Goal: Transaction & Acquisition: Book appointment/travel/reservation

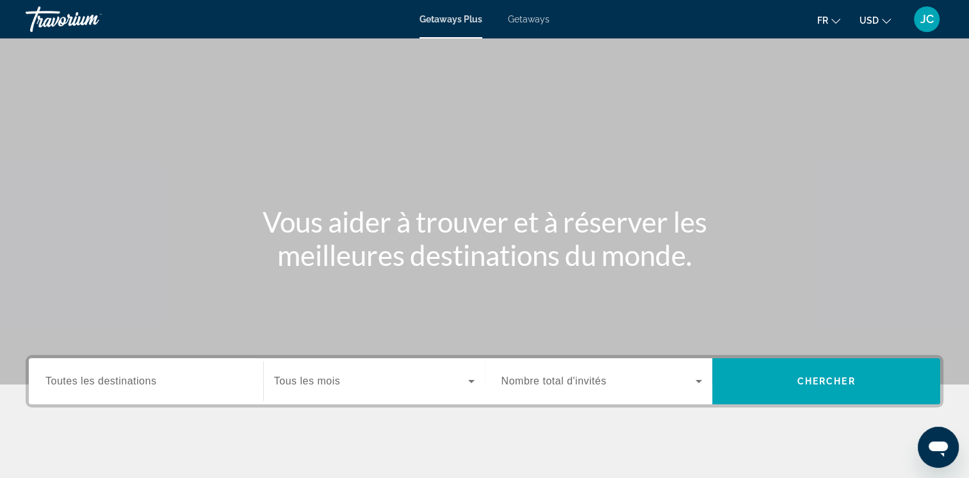
click at [535, 21] on span "Getaways" at bounding box center [529, 19] width 42 height 10
click at [150, 376] on span "Toutes les destinations" at bounding box center [100, 380] width 111 height 11
click at [150, 376] on input "Destination Toutes les destinations" at bounding box center [145, 381] width 201 height 15
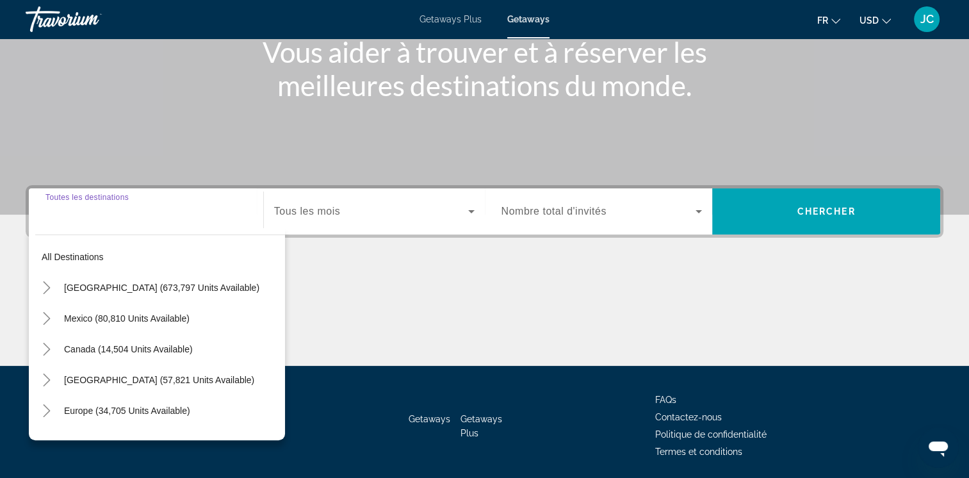
scroll to position [214, 0]
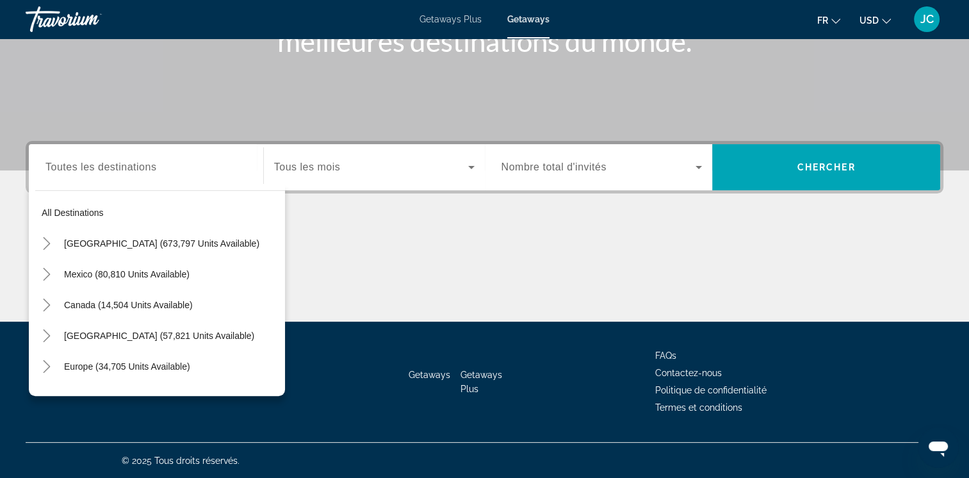
click at [289, 338] on div "Getaways Getaways Plus FAQs Contactez-nous Politique de confidentialité Termes …" at bounding box center [484, 381] width 917 height 120
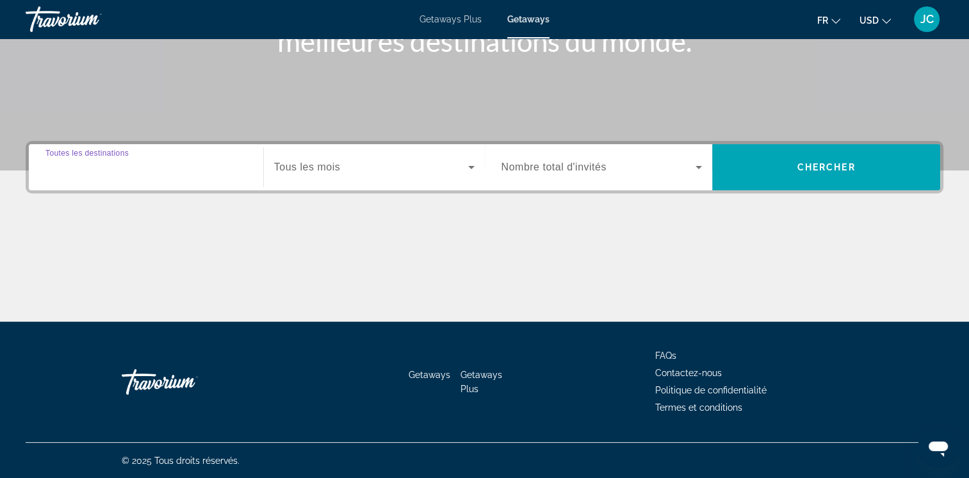
click at [213, 160] on input "Destination Toutes les destinations" at bounding box center [145, 167] width 201 height 15
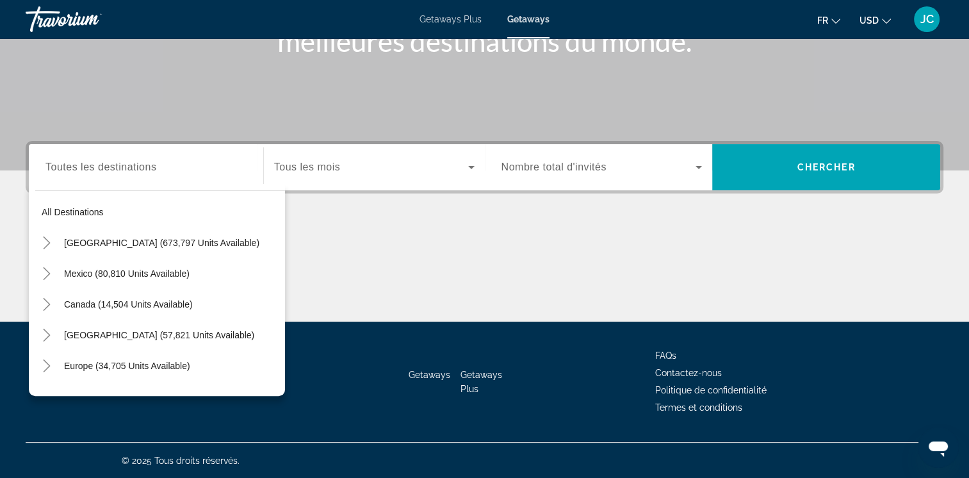
scroll to position [0, 0]
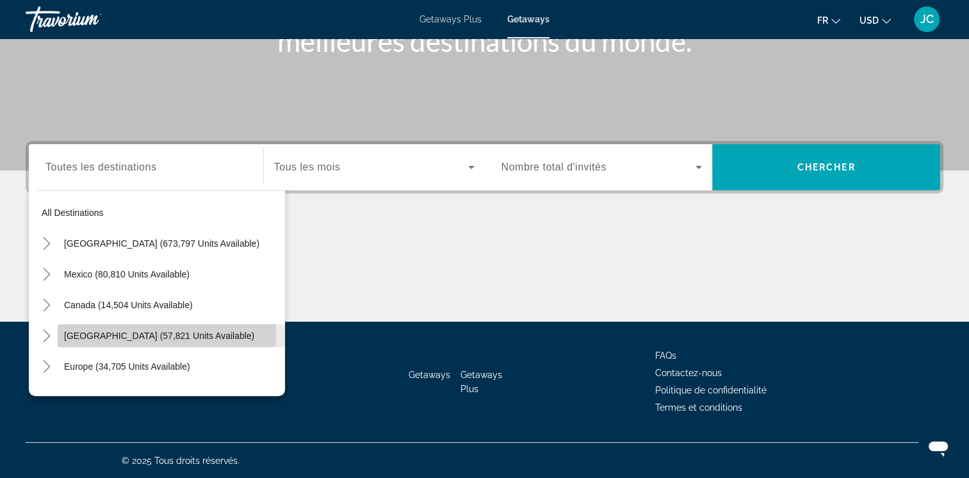
click at [113, 331] on span "[GEOGRAPHIC_DATA] (57,821 units available)" at bounding box center [159, 335] width 190 height 10
type input "**********"
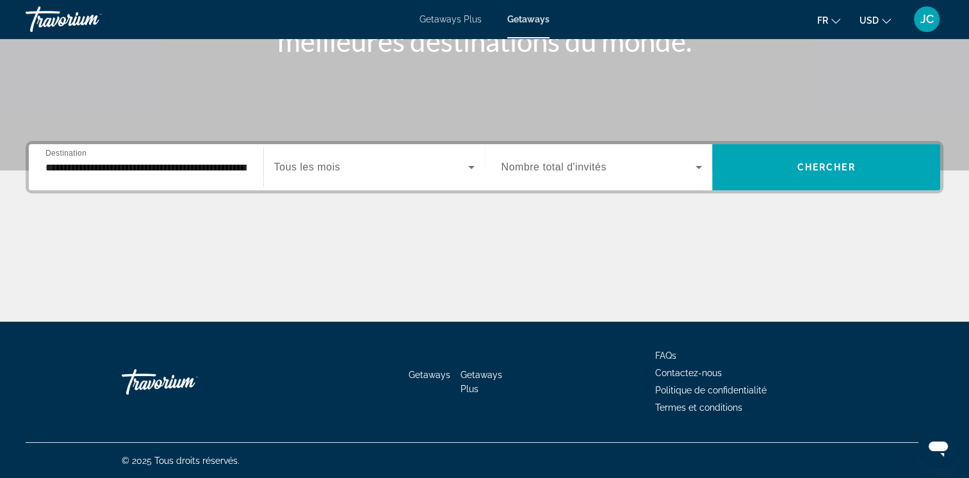
click at [340, 170] on span "Tous les mois" at bounding box center [307, 166] width 66 height 11
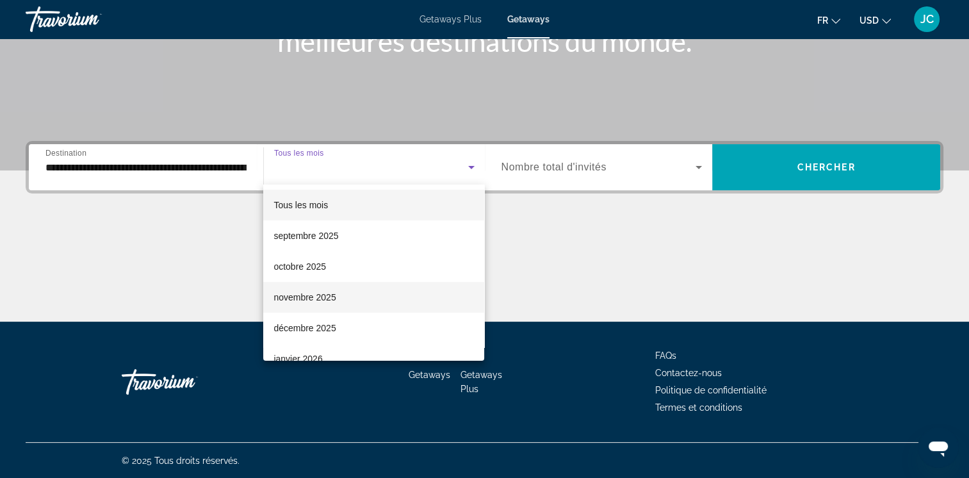
click at [359, 293] on mat-option "novembre 2025" at bounding box center [373, 297] width 221 height 31
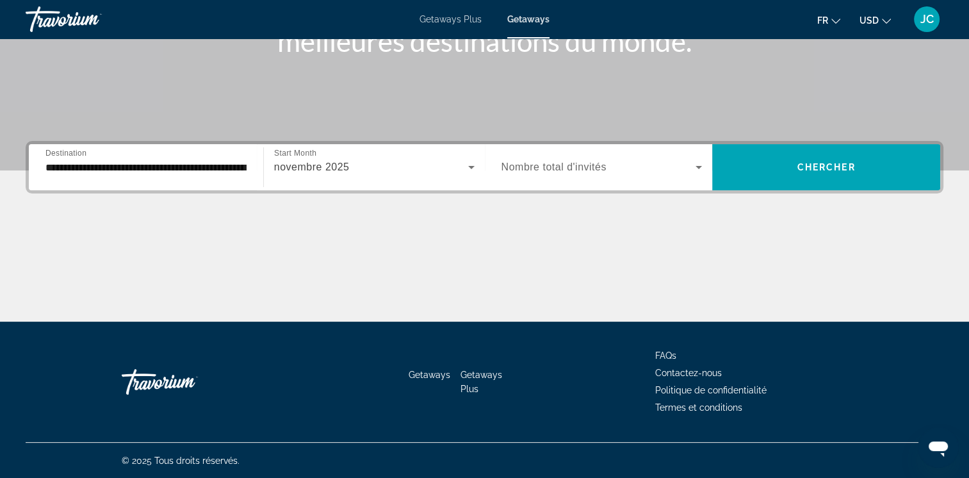
click at [540, 172] on span "Nombre total d'invités" at bounding box center [553, 166] width 105 height 11
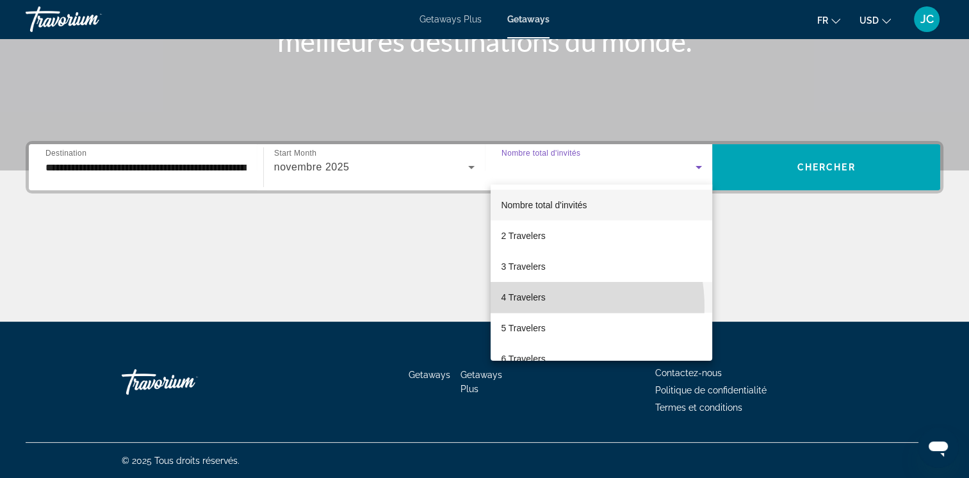
click at [525, 307] on mat-option "4 Travelers" at bounding box center [601, 297] width 222 height 31
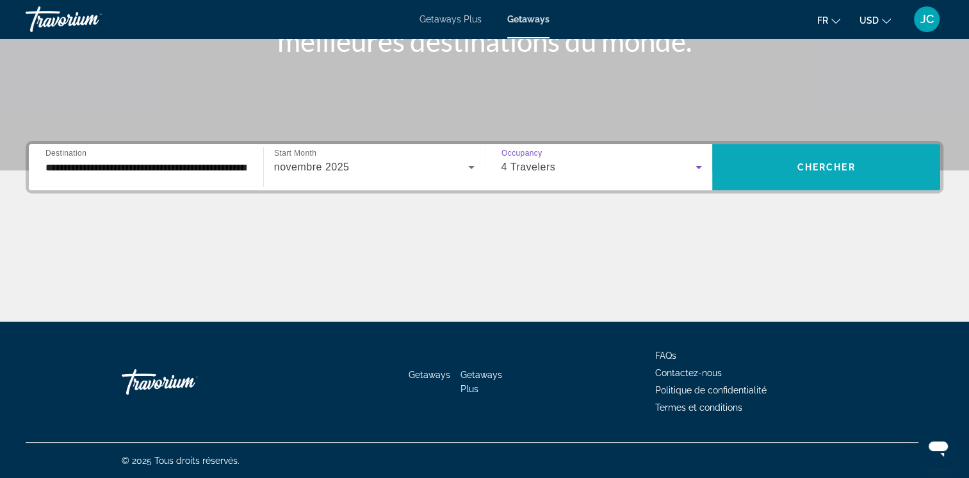
click at [763, 159] on span "Search widget" at bounding box center [826, 167] width 228 height 31
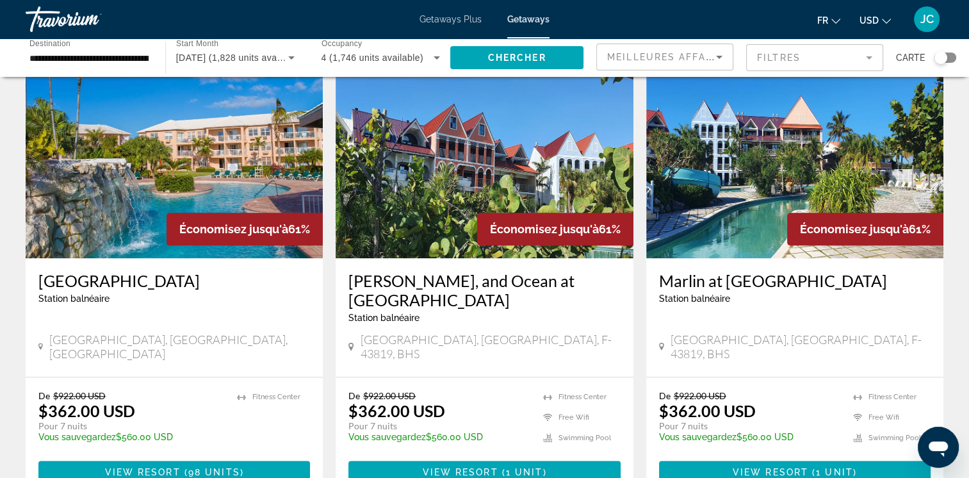
scroll to position [1477, 0]
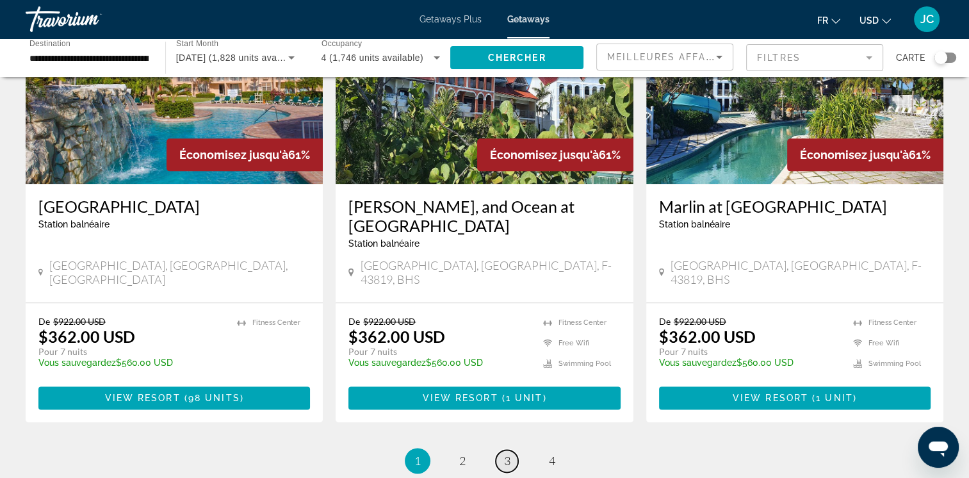
click at [510, 453] on span "3" at bounding box center [507, 460] width 6 height 14
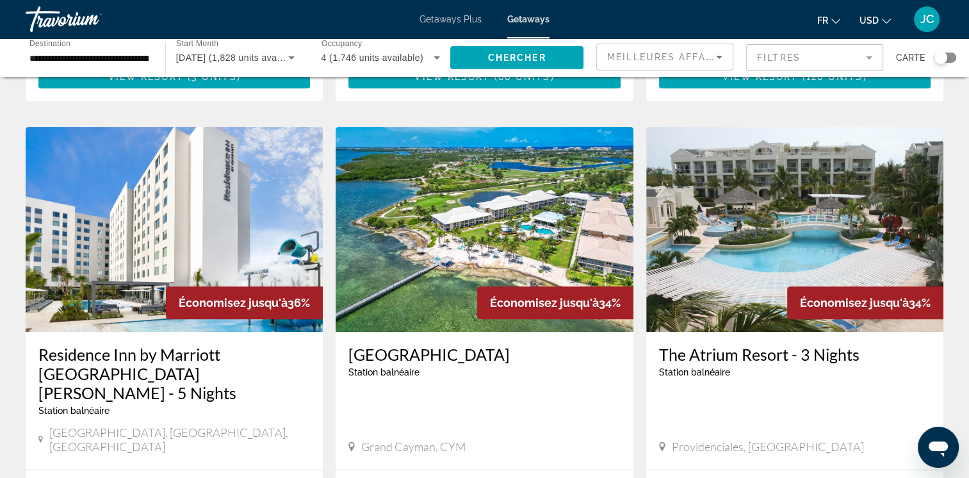
scroll to position [461, 0]
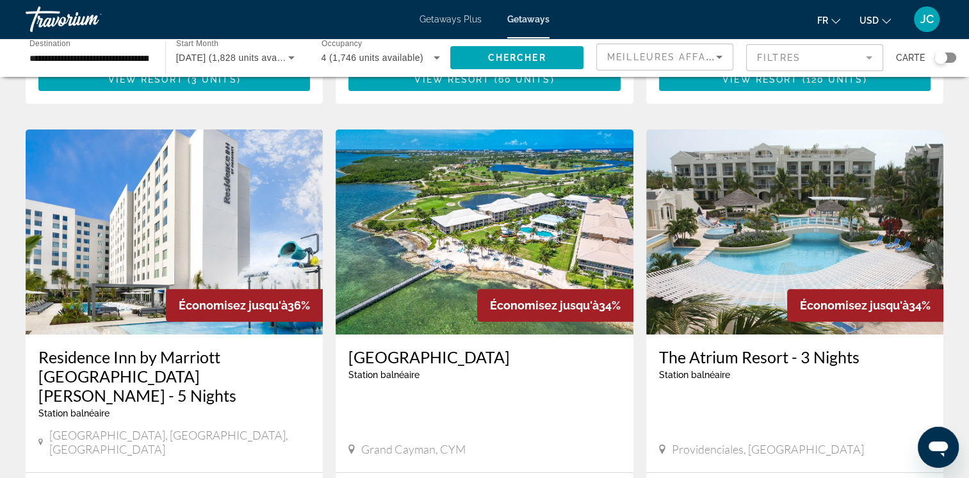
click at [863, 22] on span "USD" at bounding box center [868, 20] width 19 height 10
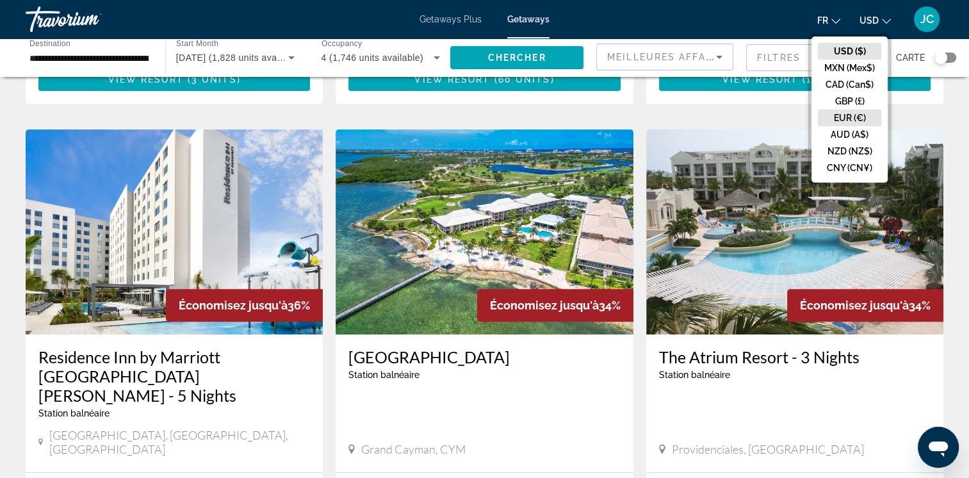
click at [846, 124] on button "EUR (€)" at bounding box center [849, 117] width 63 height 17
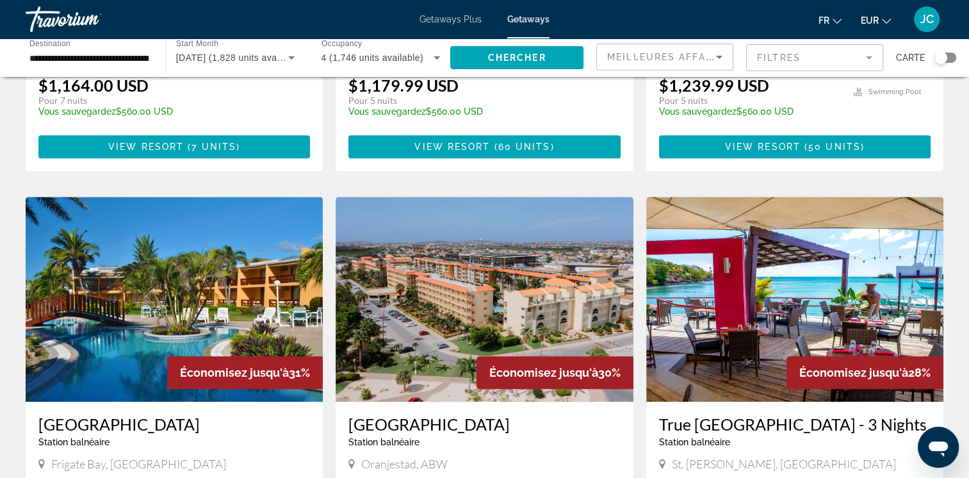
scroll to position [1357, 0]
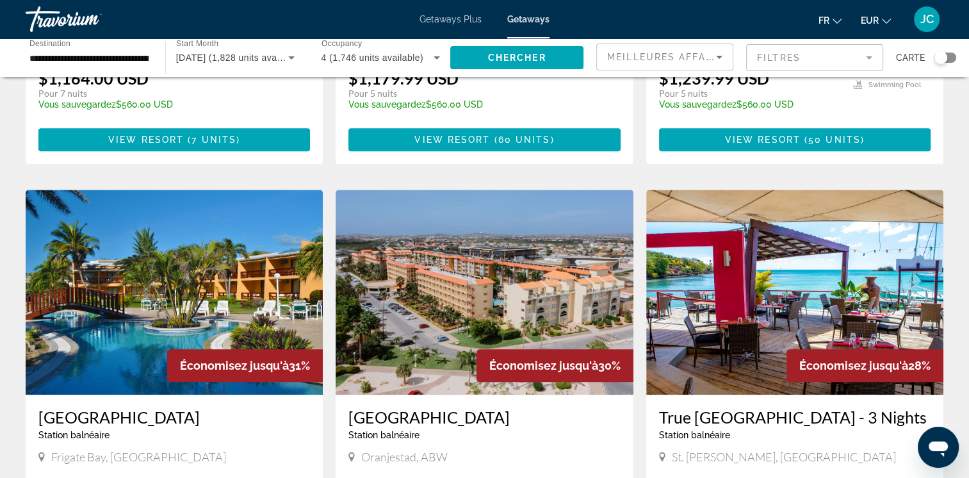
click at [433, 223] on img "Main content" at bounding box center [483, 292] width 297 height 205
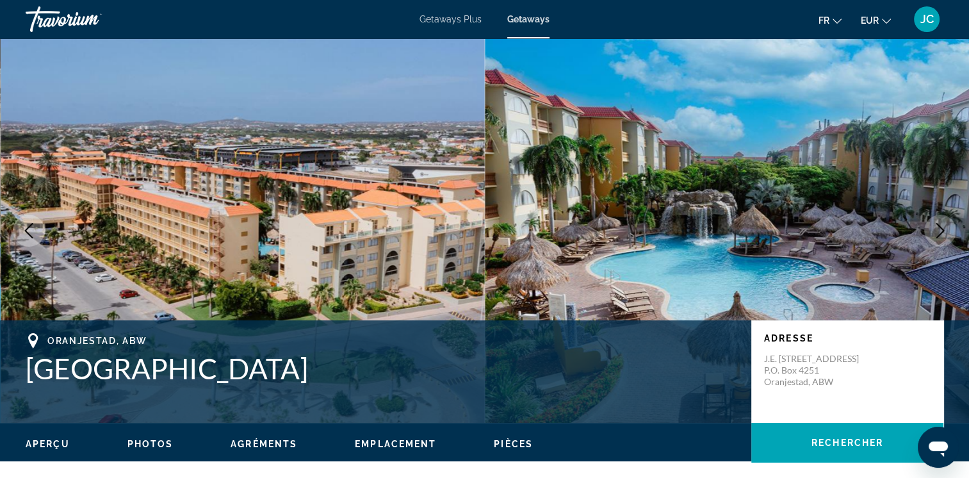
click at [939, 230] on icon "Next image" at bounding box center [939, 230] width 15 height 15
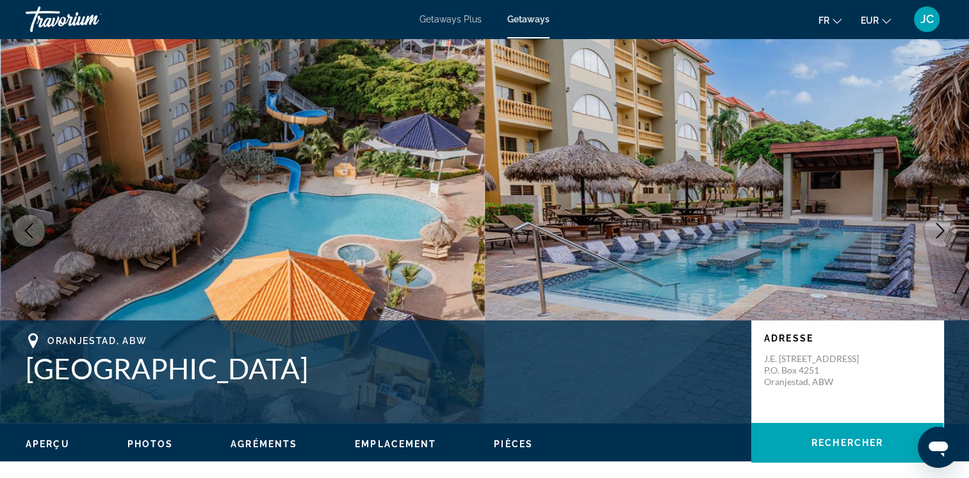
click at [939, 230] on icon "Next image" at bounding box center [939, 230] width 15 height 15
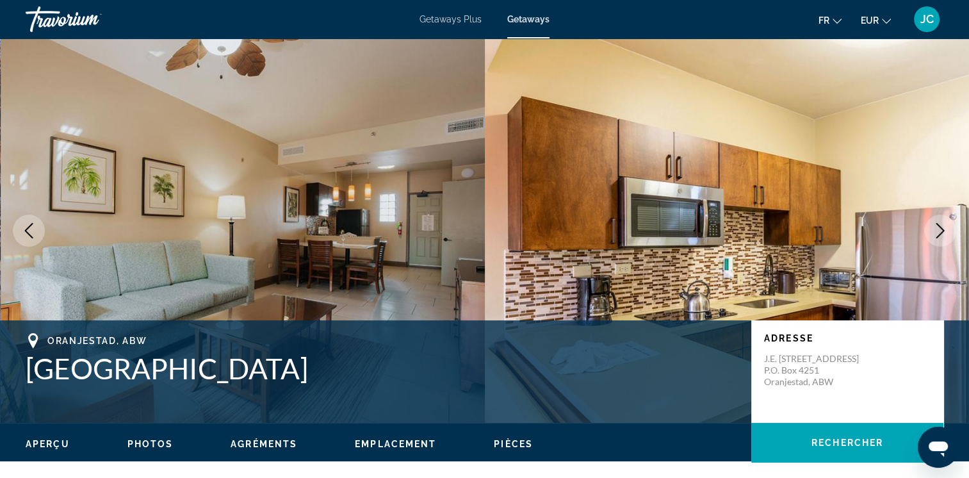
click at [939, 230] on icon "Next image" at bounding box center [939, 230] width 15 height 15
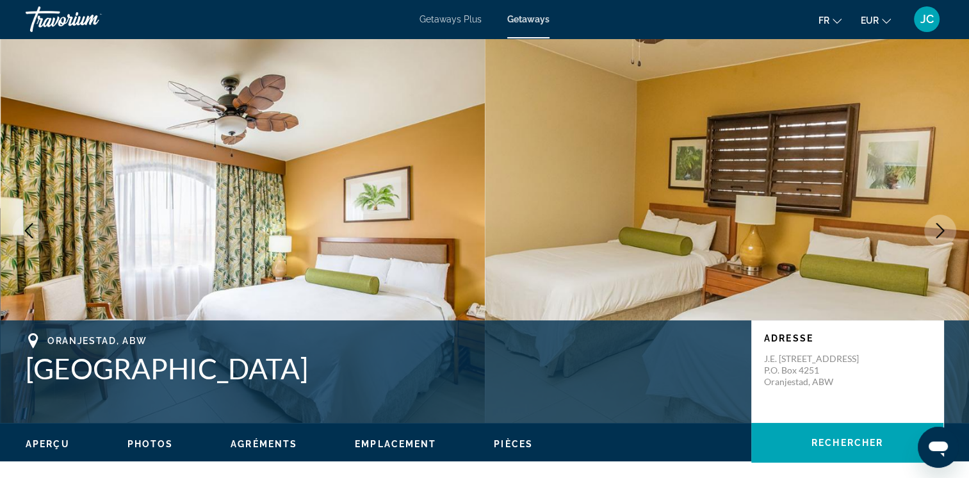
click at [939, 230] on icon "Next image" at bounding box center [939, 230] width 15 height 15
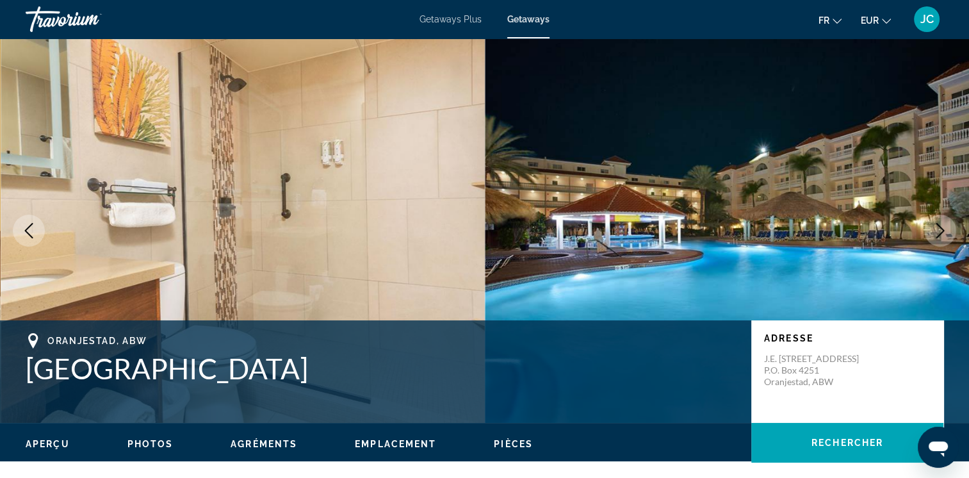
click at [939, 230] on icon "Next image" at bounding box center [939, 230] width 15 height 15
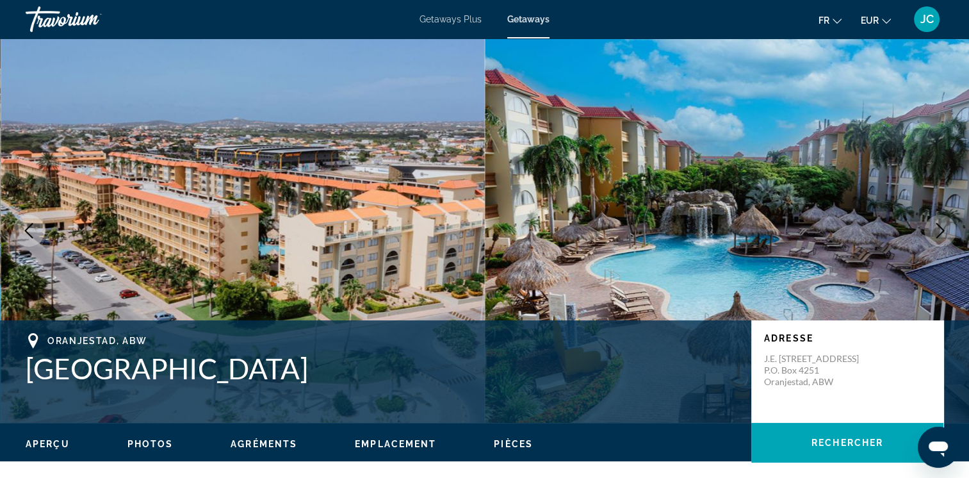
click at [939, 230] on icon "Next image" at bounding box center [939, 230] width 15 height 15
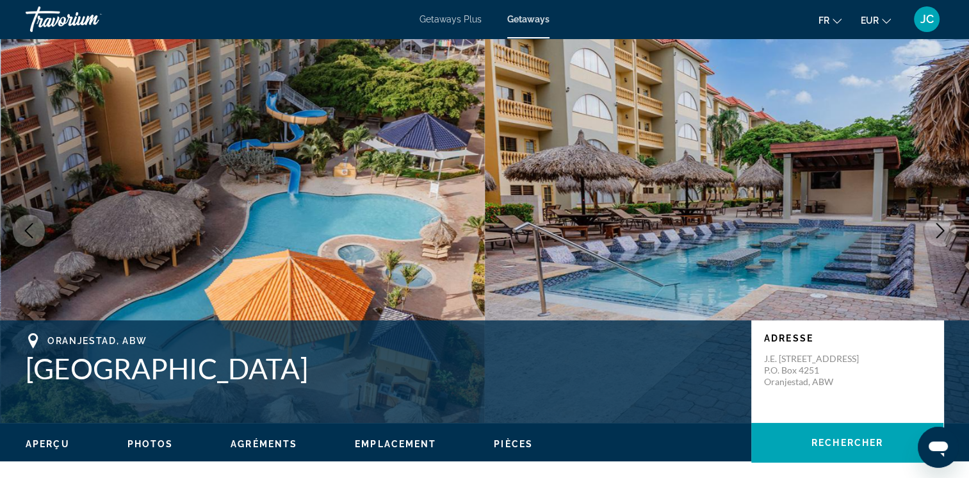
click at [935, 229] on icon "Next image" at bounding box center [939, 230] width 15 height 15
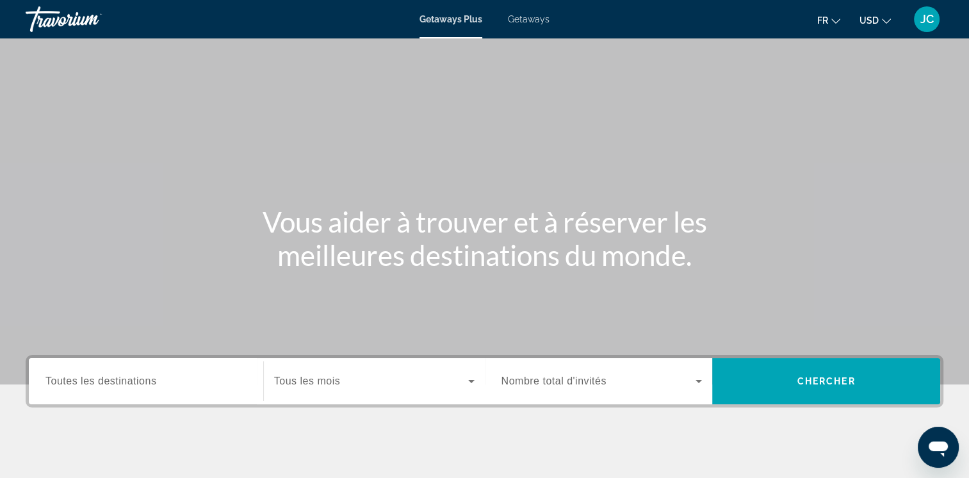
click at [131, 375] on span "Toutes les destinations" at bounding box center [100, 380] width 111 height 11
click at [131, 375] on input "Destination Toutes les destinations" at bounding box center [145, 381] width 201 height 15
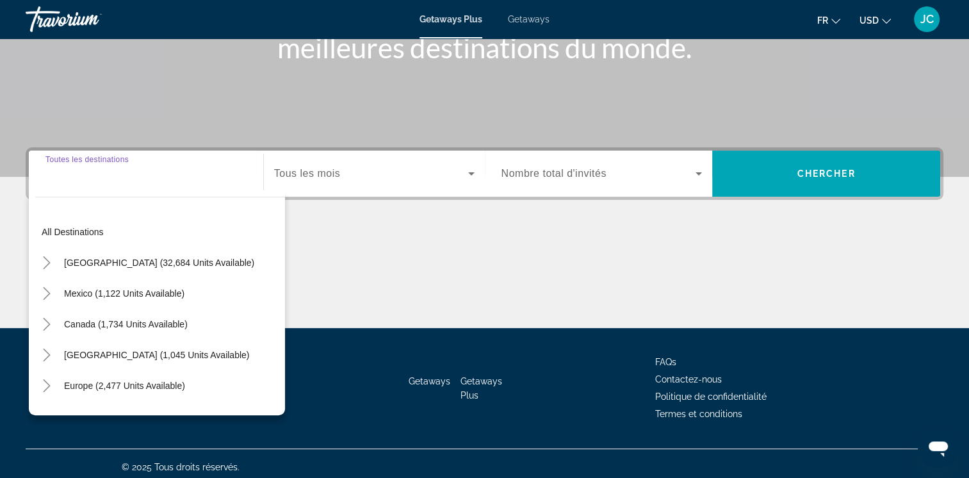
scroll to position [214, 0]
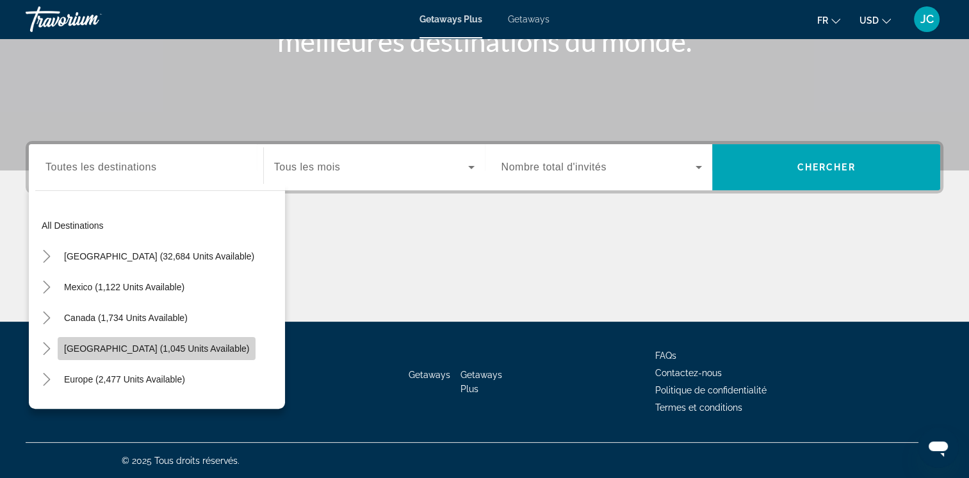
click at [154, 348] on span "Caribbean & Atlantic Islands (1,045 units available)" at bounding box center [156, 348] width 185 height 10
type input "**********"
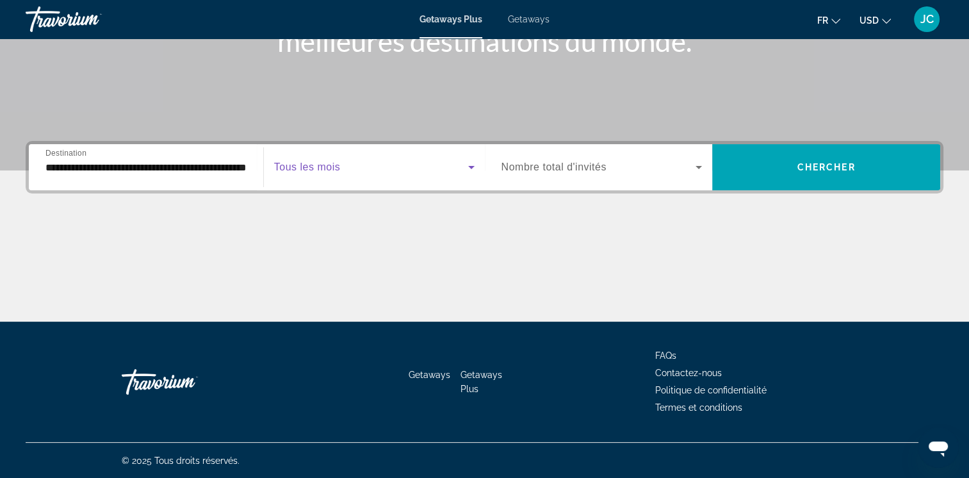
click at [461, 159] on span "Search widget" at bounding box center [371, 166] width 194 height 15
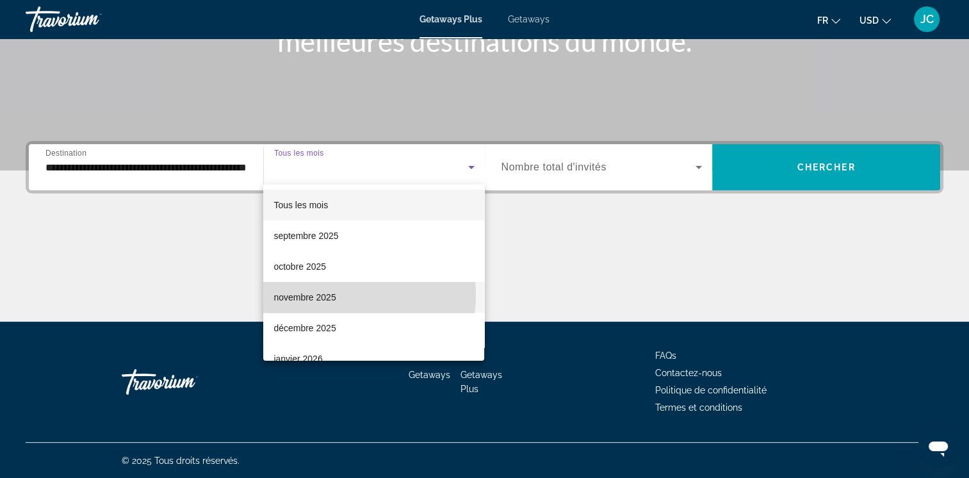
click at [324, 295] on span "novembre 2025" at bounding box center [304, 296] width 62 height 15
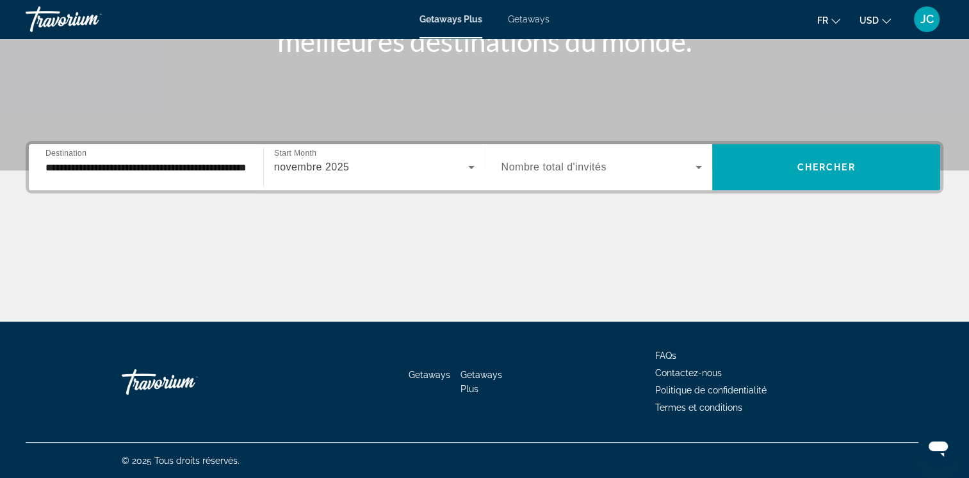
click at [597, 170] on span "Nombre total d'invités" at bounding box center [553, 166] width 105 height 11
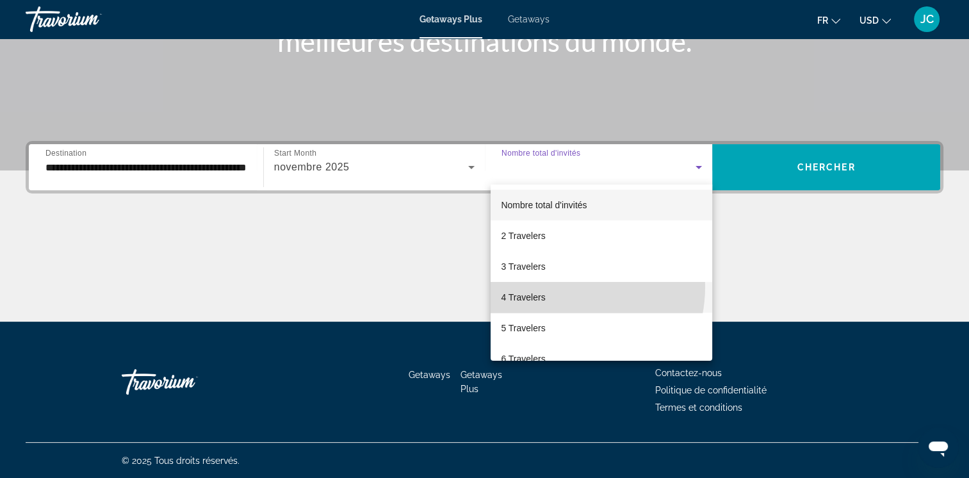
click at [556, 286] on mat-option "4 Travelers" at bounding box center [601, 297] width 222 height 31
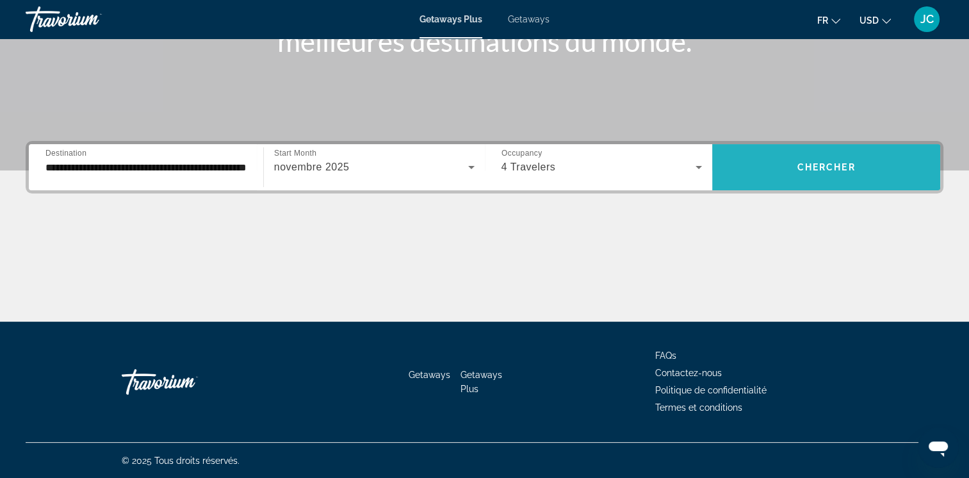
click at [816, 159] on span "Search widget" at bounding box center [826, 167] width 228 height 31
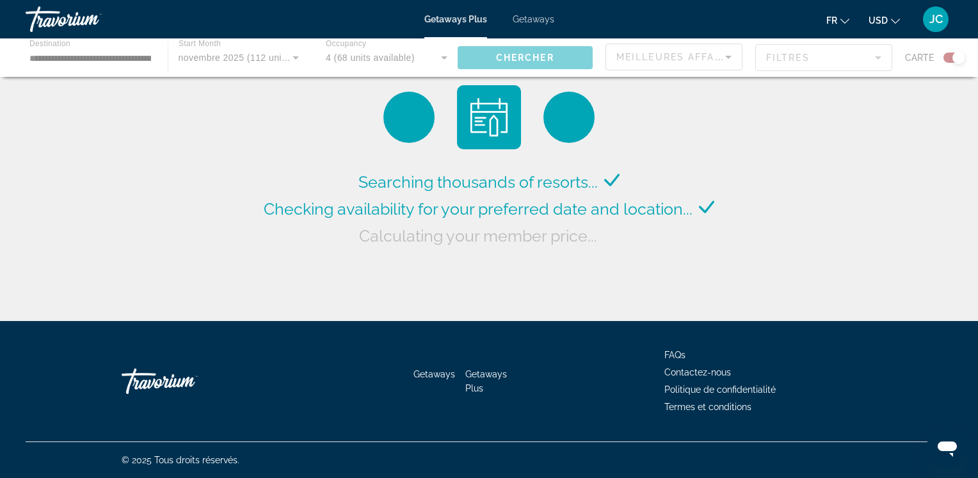
click at [542, 19] on span "Getaways" at bounding box center [534, 19] width 42 height 10
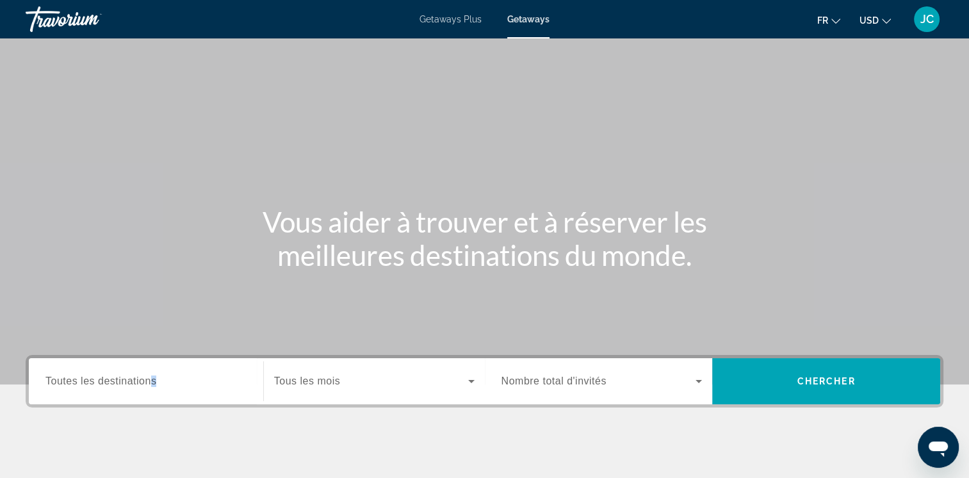
drag, startPoint x: 152, startPoint y: 367, endPoint x: 151, endPoint y: 377, distance: 9.7
click at [151, 377] on div "Destination Toutes les destinations" at bounding box center [145, 381] width 201 height 36
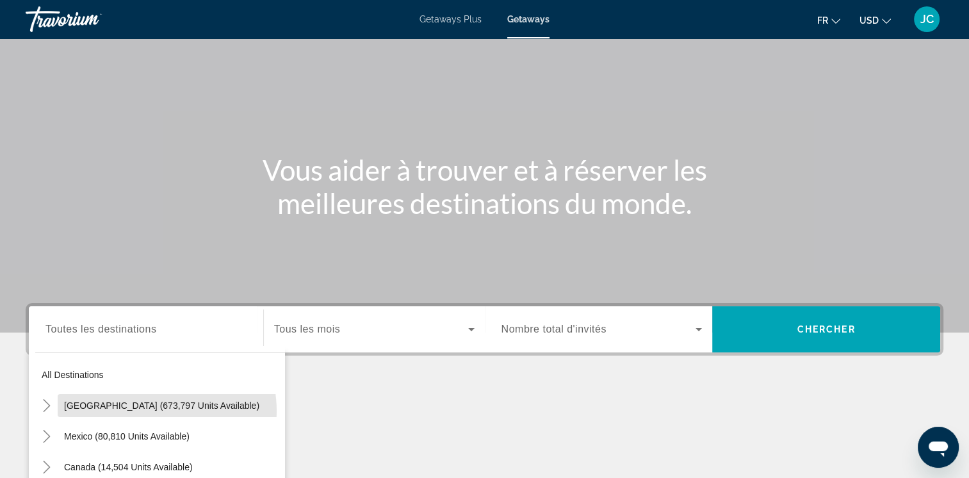
scroll to position [214, 0]
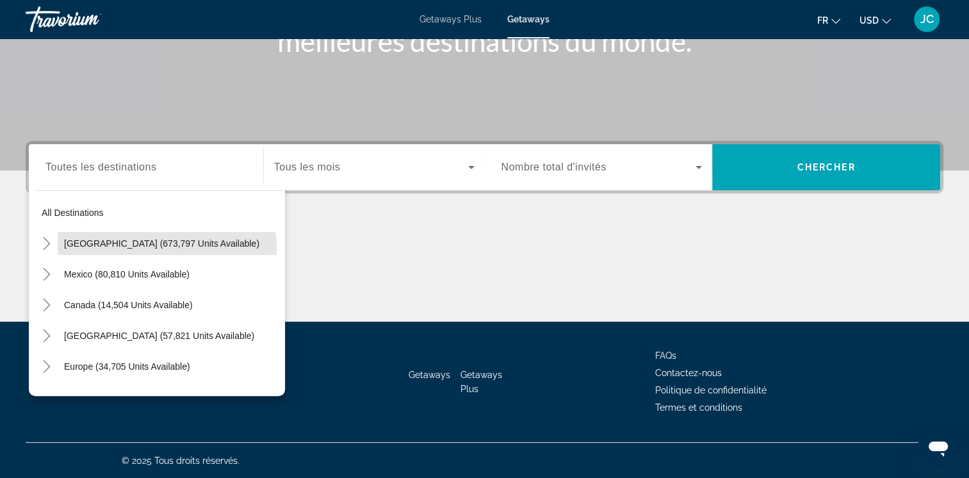
click at [151, 377] on mat-tree "All destinations United States (673,797 units available) Mexico (80,810 units a…" at bounding box center [160, 396] width 250 height 399
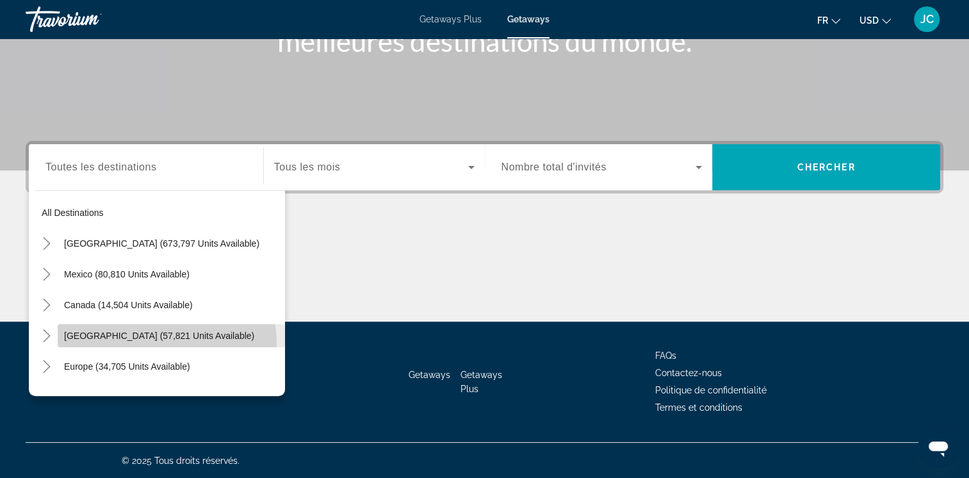
click at [149, 341] on span "[GEOGRAPHIC_DATA] (57,821 units available)" at bounding box center [159, 335] width 190 height 10
type input "**********"
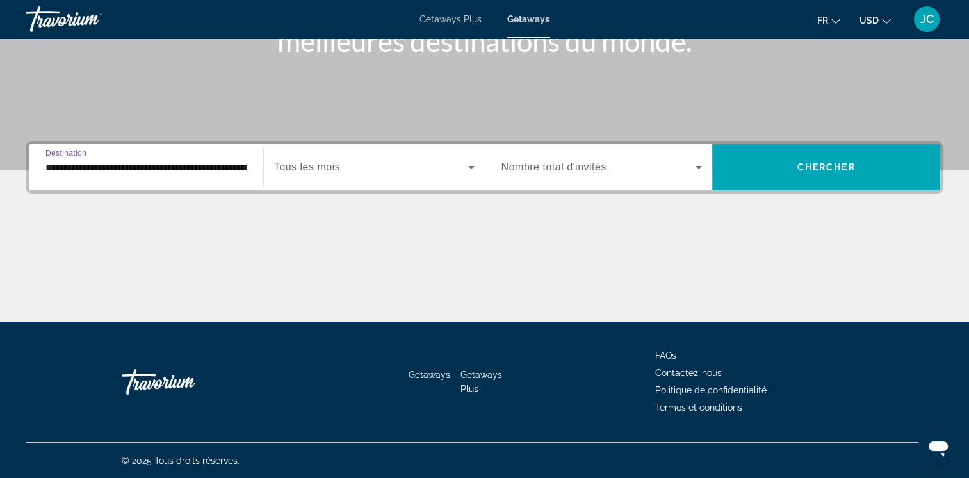
click at [361, 159] on span "Search widget" at bounding box center [371, 166] width 194 height 15
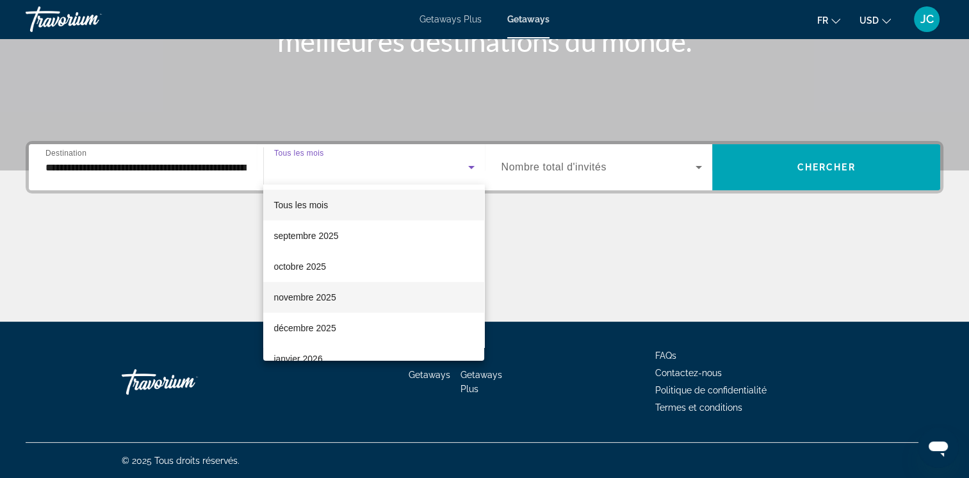
click at [353, 291] on mat-option "novembre 2025" at bounding box center [373, 297] width 221 height 31
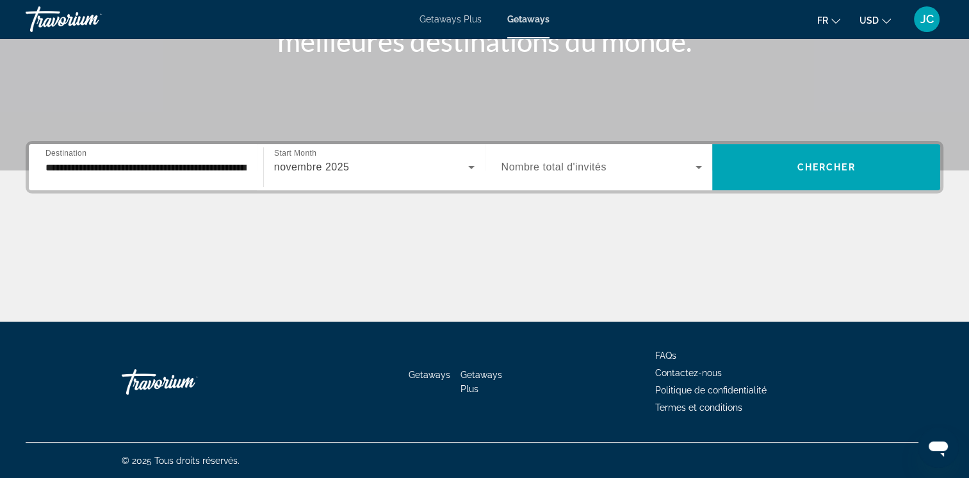
click at [558, 171] on span "Nombre total d'invités" at bounding box center [553, 166] width 105 height 11
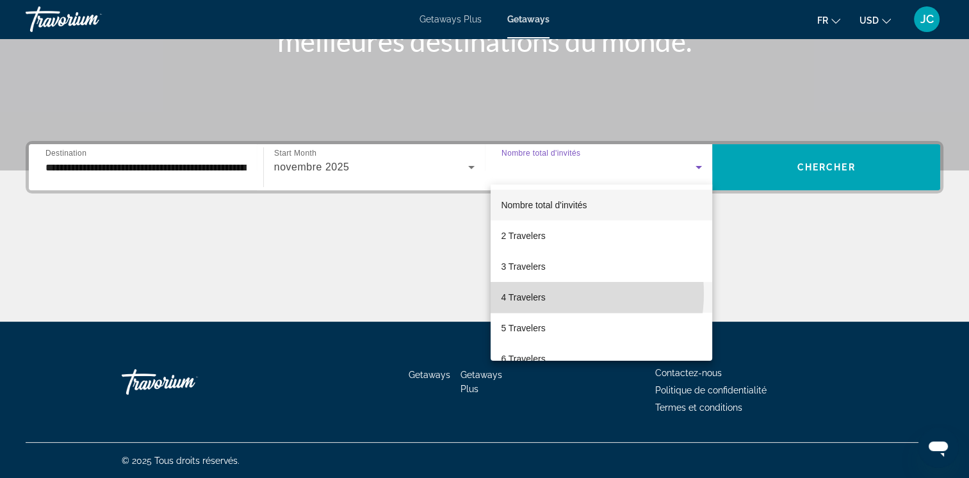
click at [547, 293] on mat-option "4 Travelers" at bounding box center [601, 297] width 222 height 31
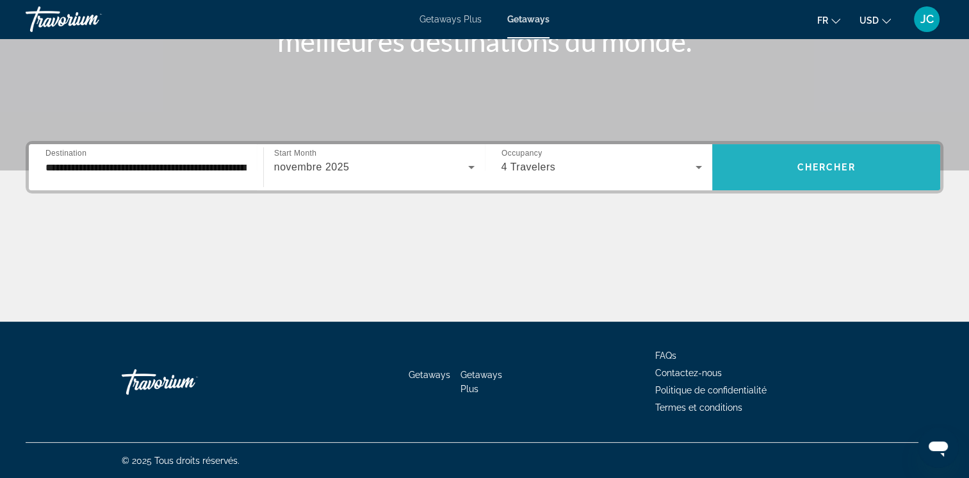
click at [790, 172] on span "Search widget" at bounding box center [826, 167] width 228 height 31
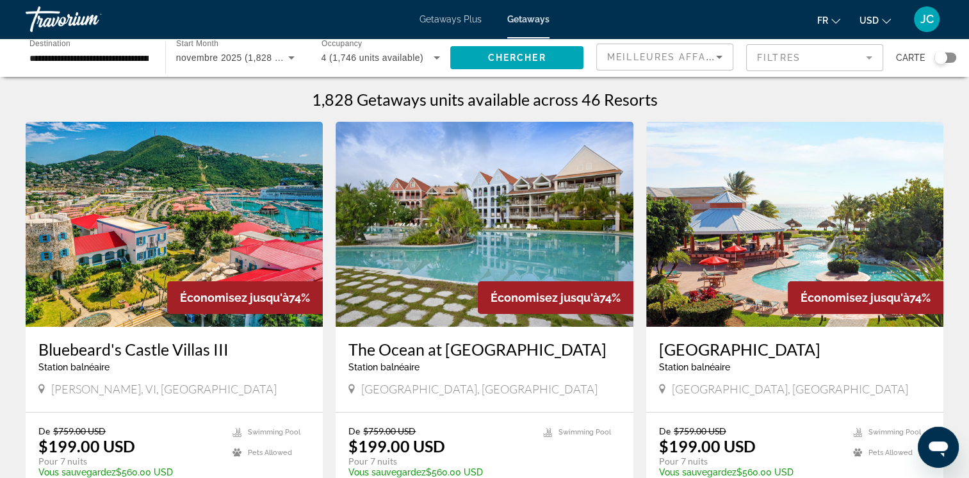
click at [942, 59] on div "Search widget" at bounding box center [940, 57] width 13 height 13
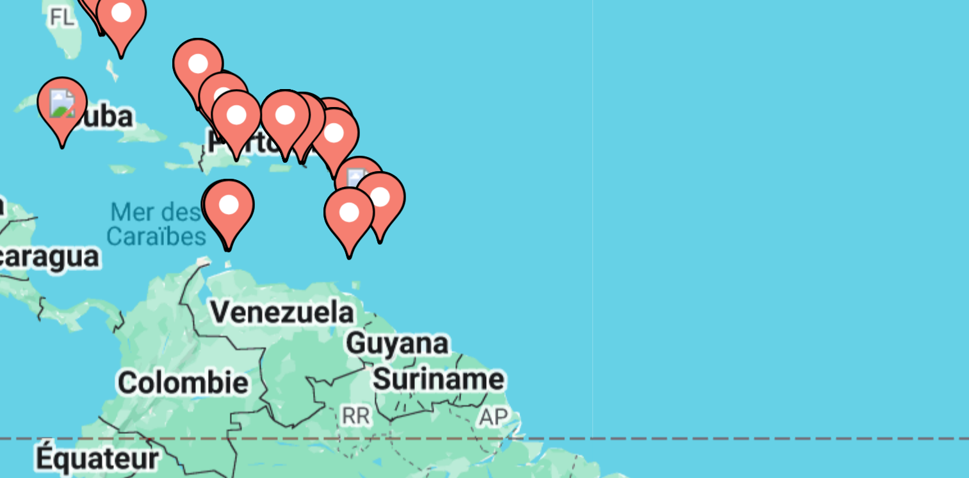
click at [339, 337] on image "Main content" at bounding box center [339, 338] width 8 height 8
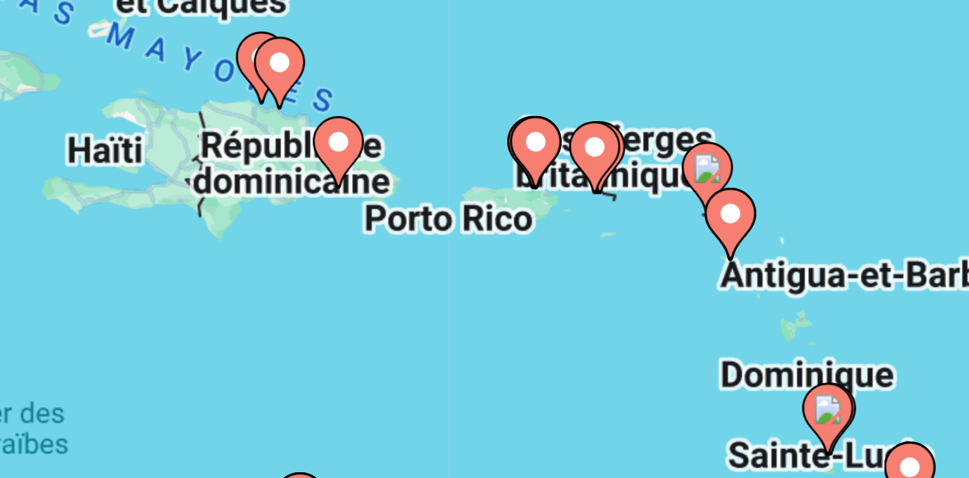
click at [494, 182] on image "Main content" at bounding box center [494, 181] width 8 height 8
type input "**********"
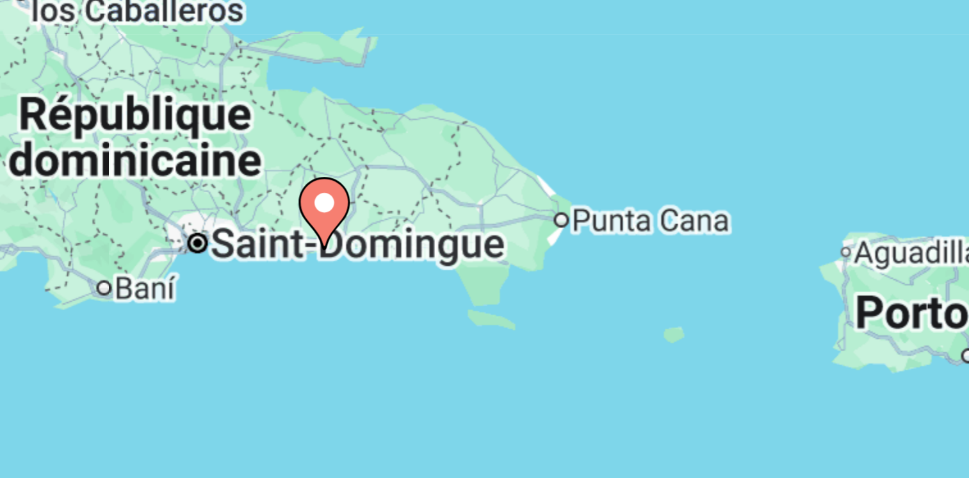
click at [485, 271] on image "Main content" at bounding box center [485, 270] width 8 height 8
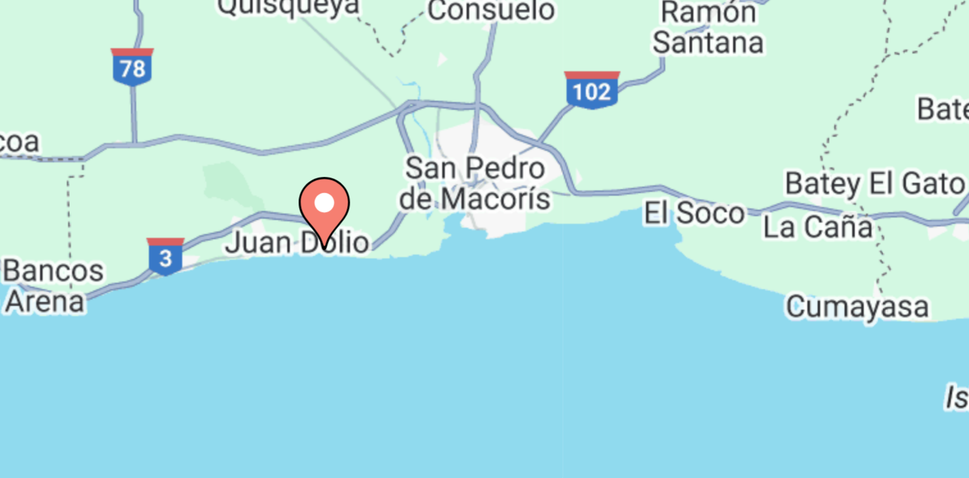
click at [485, 271] on image "Main content" at bounding box center [485, 270] width 8 height 8
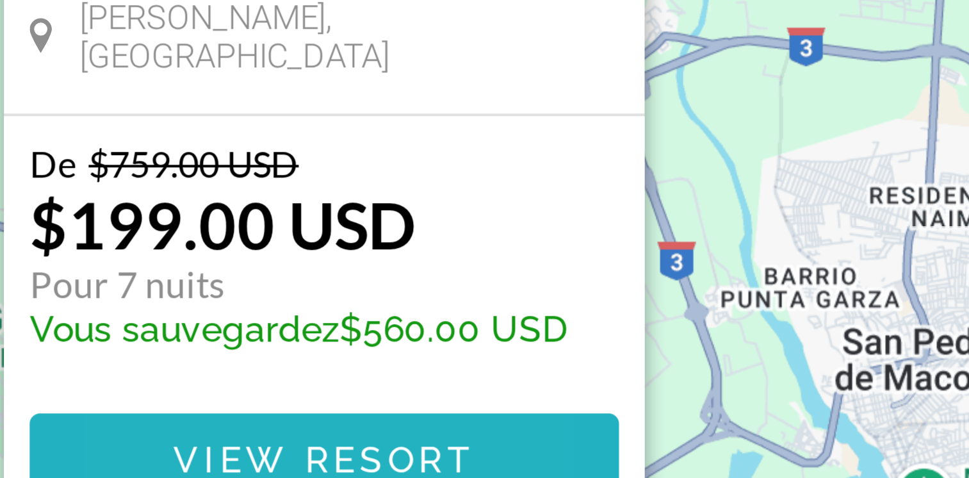
click at [472, 402] on span "Main content" at bounding box center [484, 410] width 147 height 31
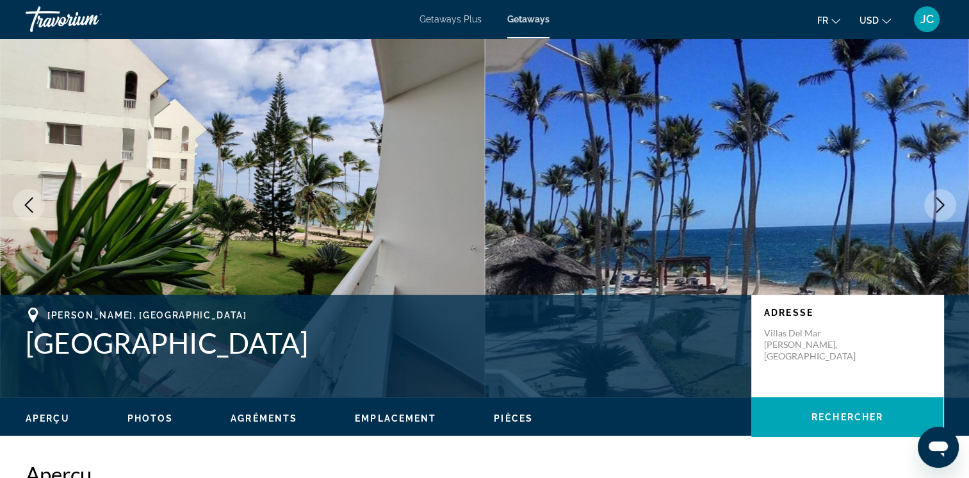
scroll to position [51, 0]
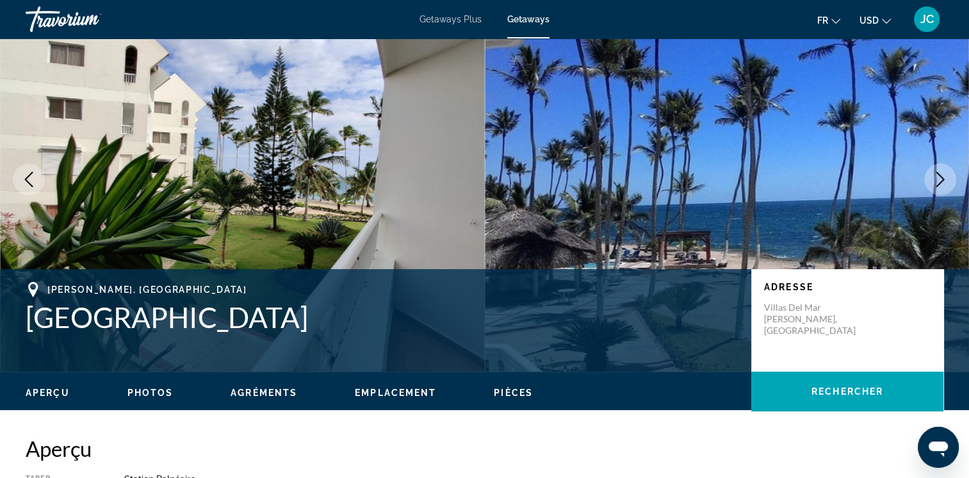
click at [942, 175] on icon "Next image" at bounding box center [939, 179] width 15 height 15
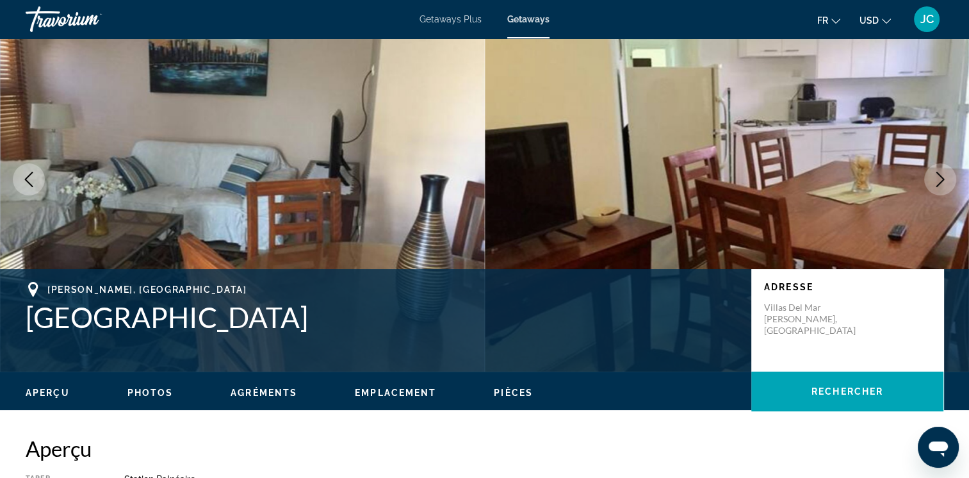
click at [942, 175] on icon "Next image" at bounding box center [939, 179] width 15 height 15
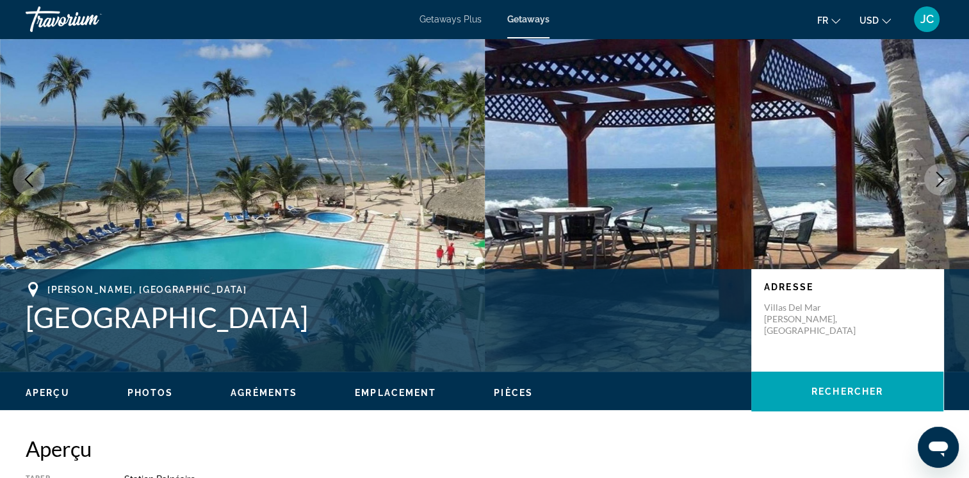
click at [942, 175] on icon "Next image" at bounding box center [939, 179] width 15 height 15
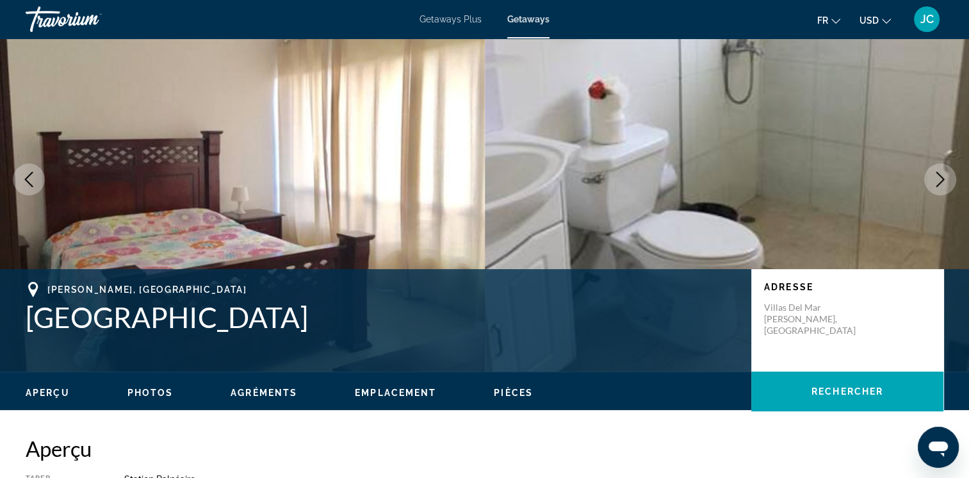
click at [942, 175] on icon "Next image" at bounding box center [939, 179] width 15 height 15
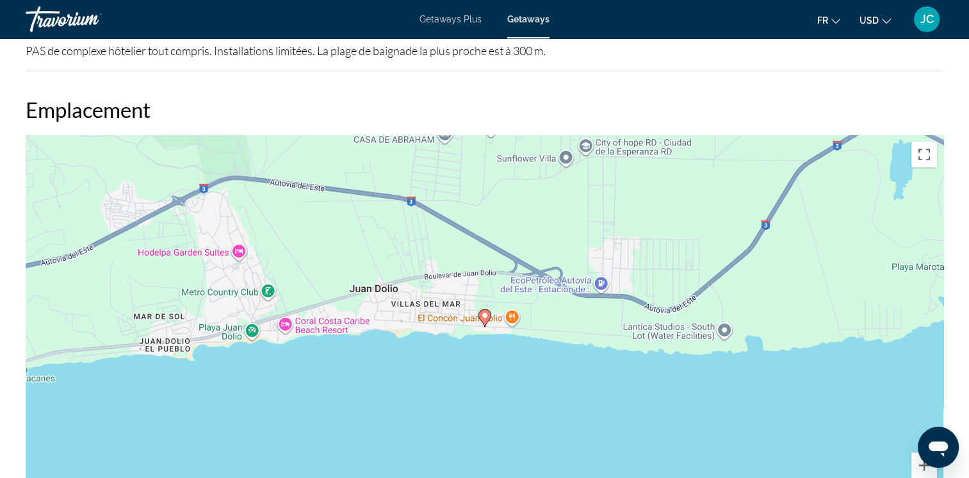
scroll to position [1496, 0]
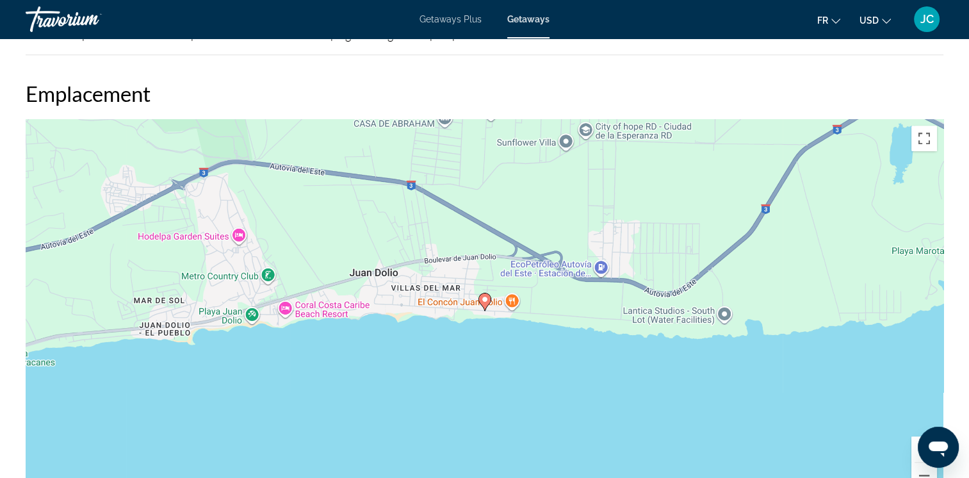
click at [517, 19] on span "Getaways" at bounding box center [528, 19] width 42 height 10
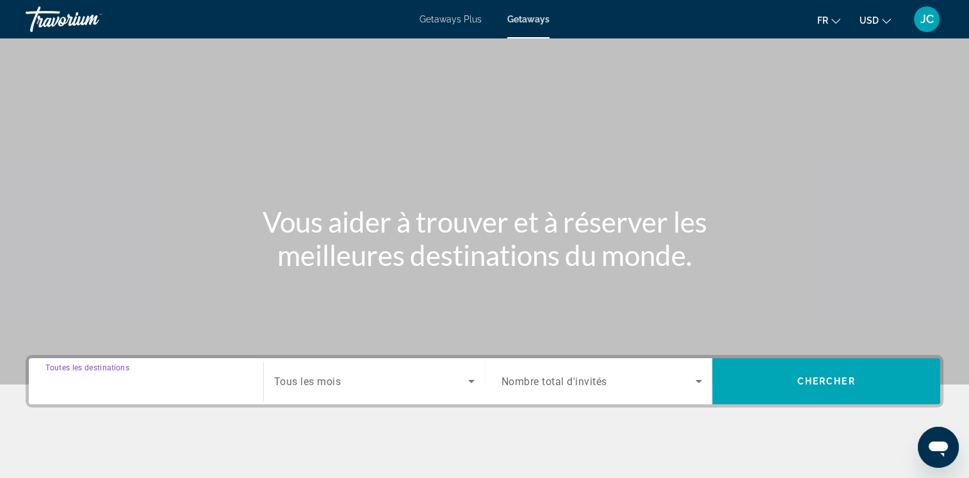
click at [195, 375] on input "Destination Toutes les destinations" at bounding box center [145, 381] width 201 height 15
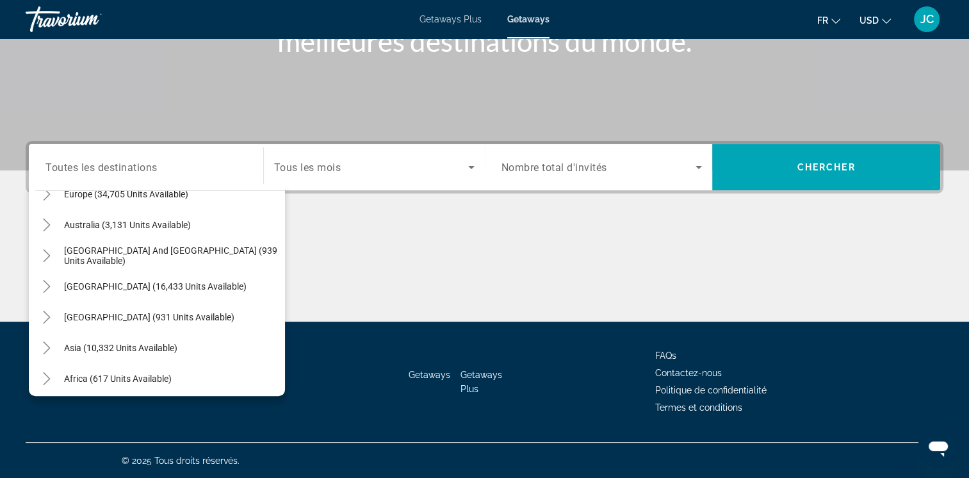
scroll to position [173, 0]
click at [133, 342] on span "Asia (10,332 units available)" at bounding box center [120, 347] width 113 height 10
type input "**********"
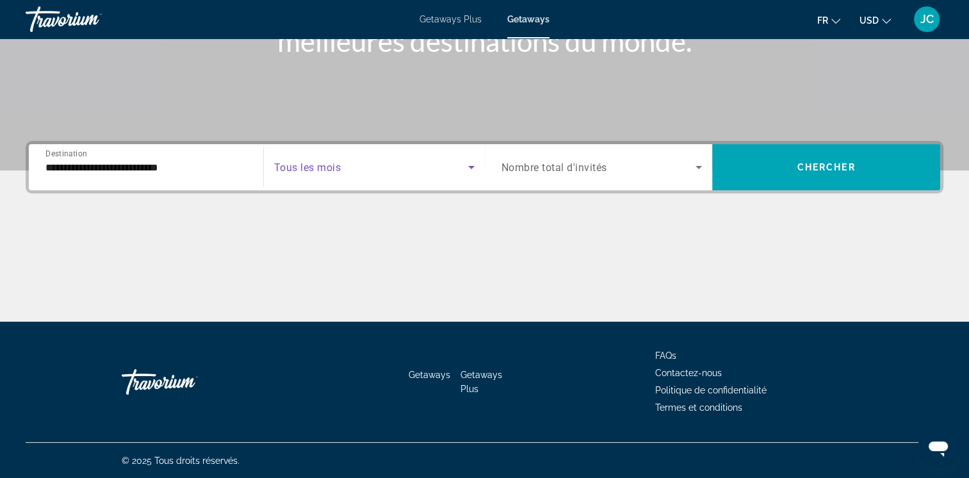
click at [377, 164] on span "Search widget" at bounding box center [371, 166] width 194 height 15
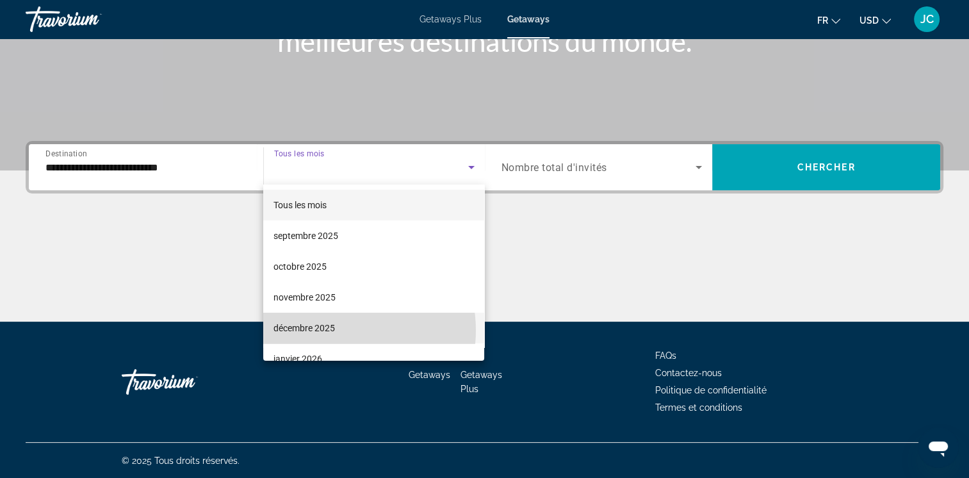
click at [335, 330] on span "décembre 2025" at bounding box center [303, 327] width 61 height 15
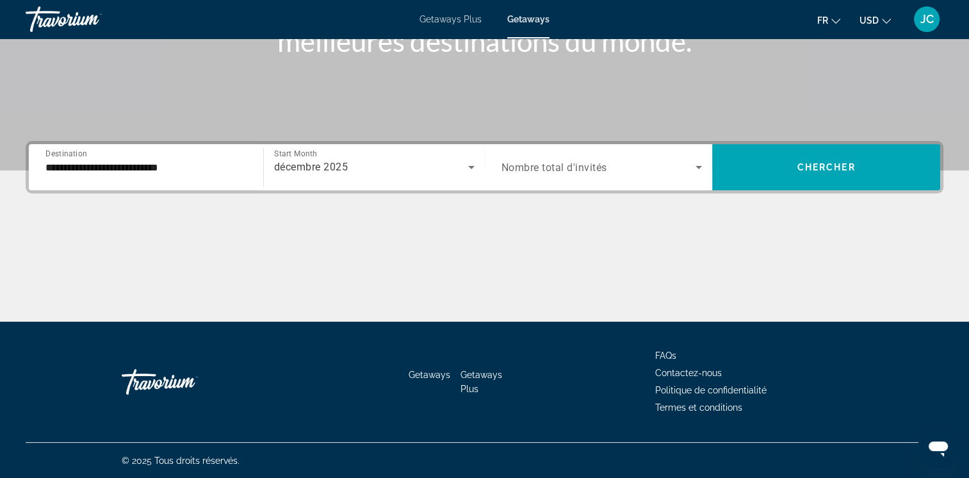
click at [589, 168] on span "Nombre total d'invités" at bounding box center [554, 167] width 106 height 12
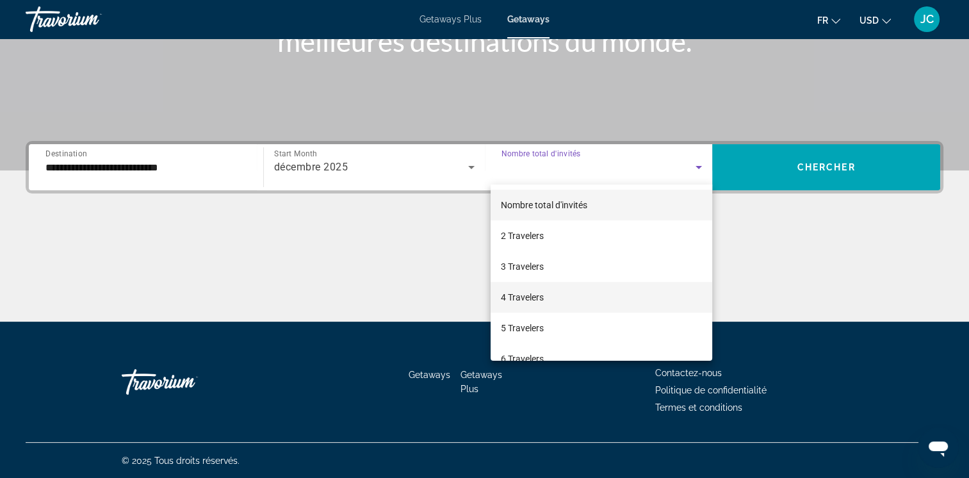
click at [557, 303] on mat-option "4 Travelers" at bounding box center [601, 297] width 222 height 31
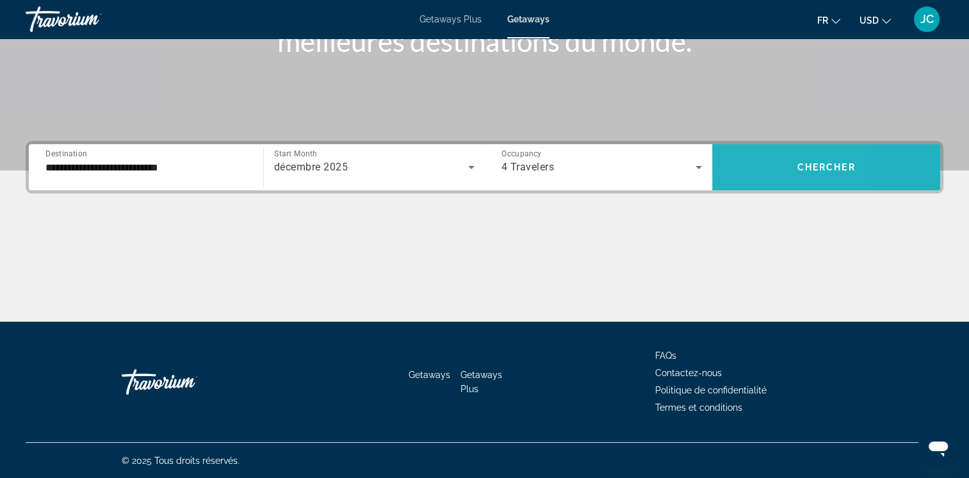
click at [744, 152] on span "Search widget" at bounding box center [826, 167] width 228 height 31
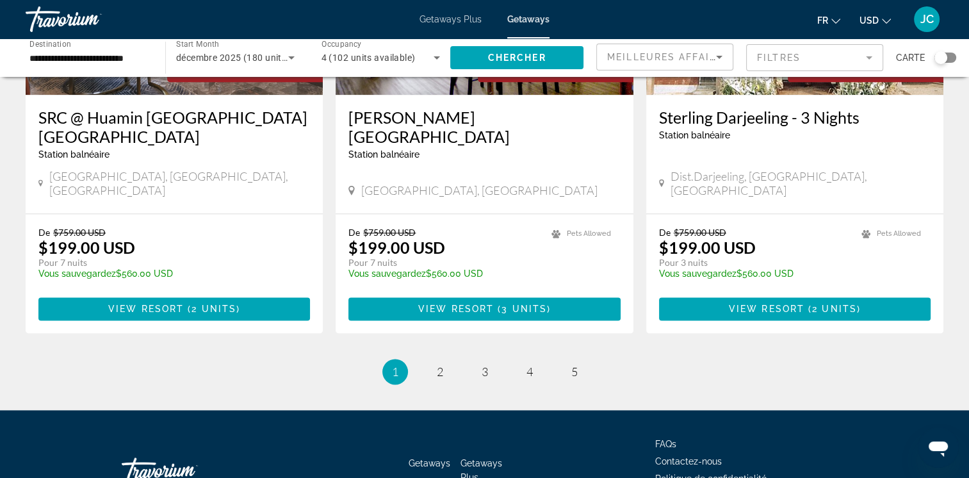
scroll to position [1650, 0]
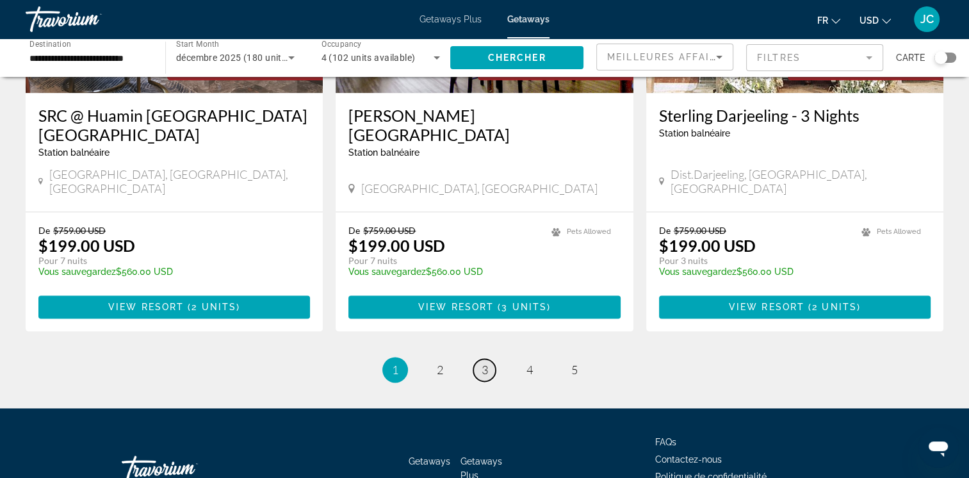
click at [488, 359] on link "page 3" at bounding box center [484, 370] width 22 height 22
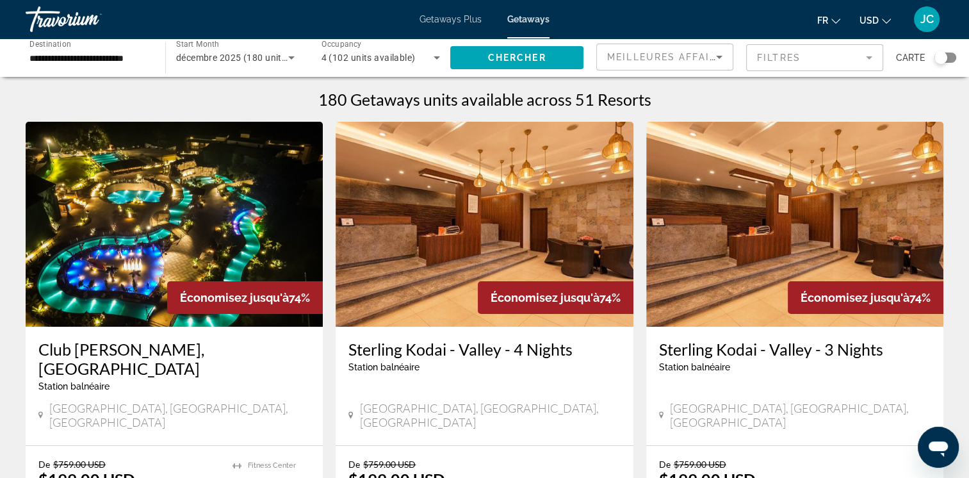
click at [166, 222] on img "Main content" at bounding box center [174, 224] width 297 height 205
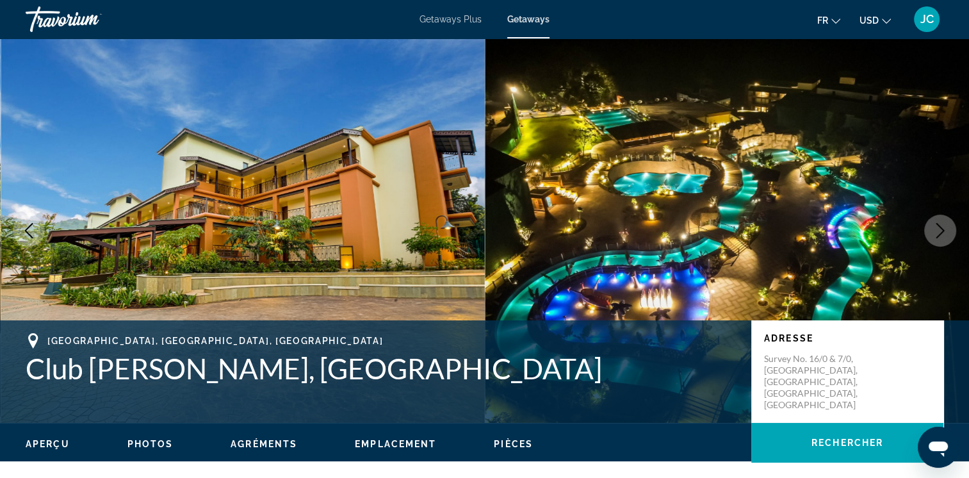
click at [940, 229] on icon "Next image" at bounding box center [940, 230] width 8 height 15
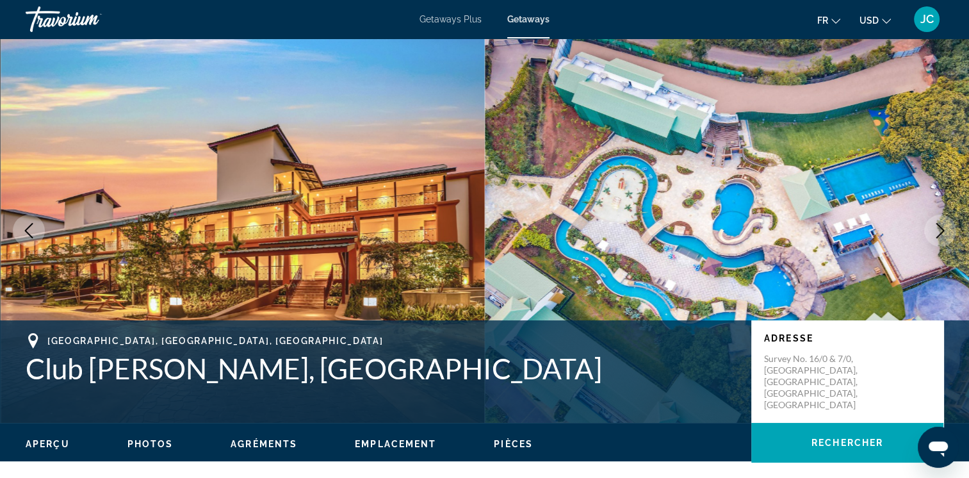
click at [940, 229] on icon "Next image" at bounding box center [940, 230] width 8 height 15
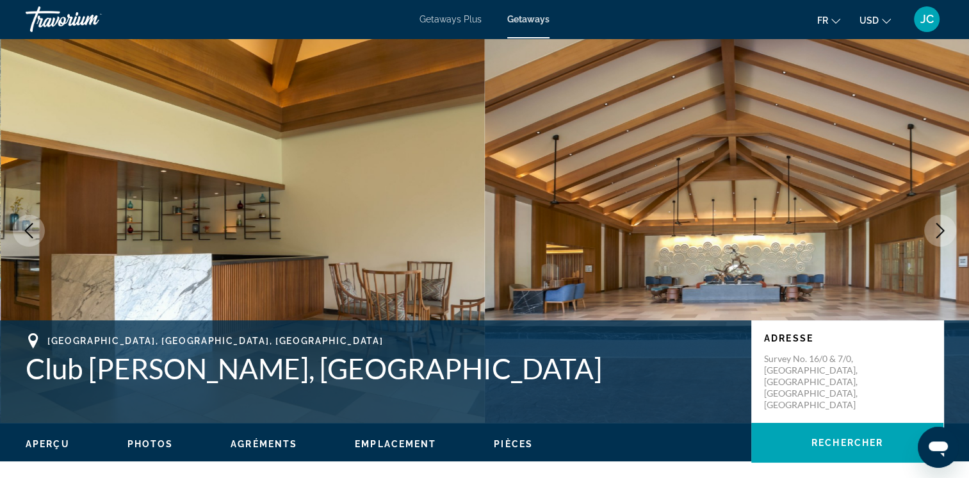
click at [940, 229] on icon "Next image" at bounding box center [940, 230] width 8 height 15
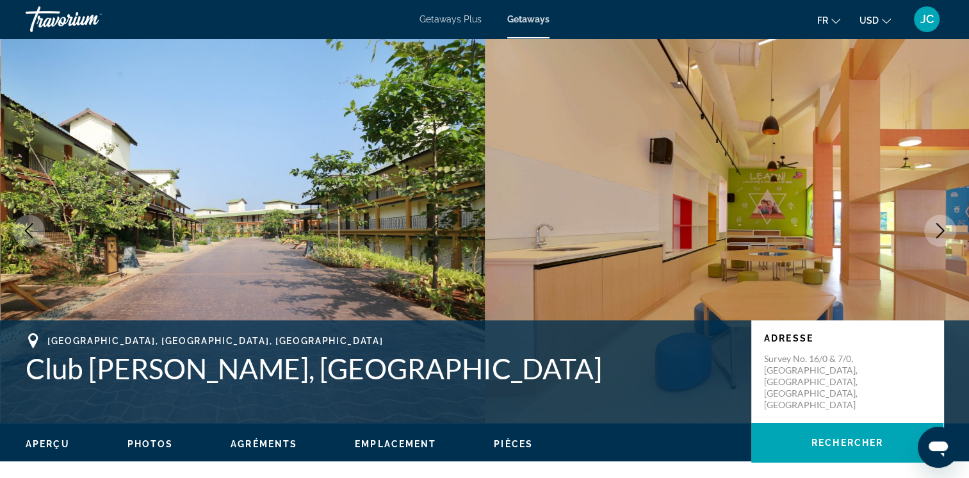
click at [940, 229] on icon "Next image" at bounding box center [940, 230] width 8 height 15
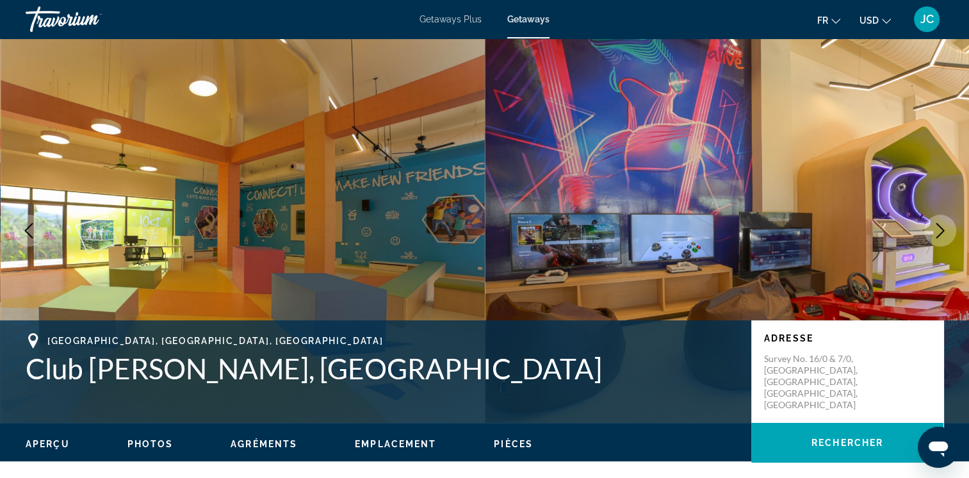
click at [940, 229] on icon "Next image" at bounding box center [940, 230] width 8 height 15
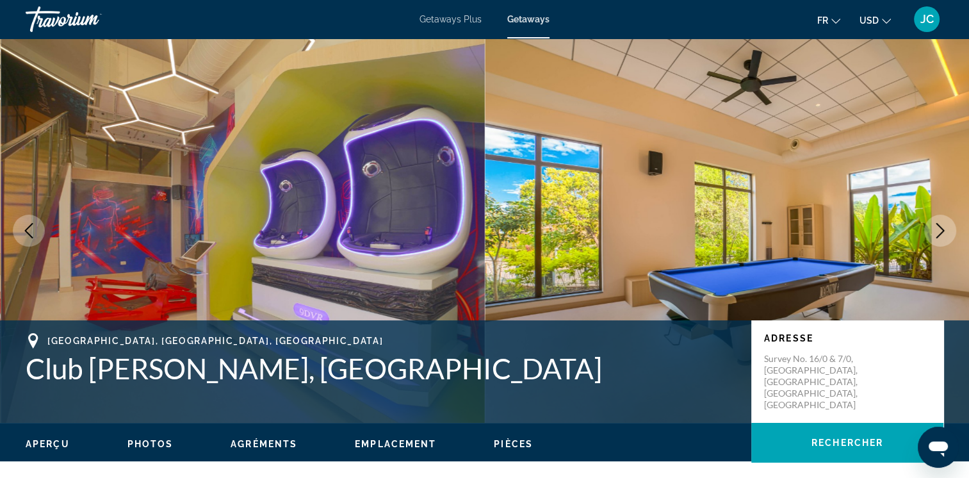
click at [940, 229] on icon "Next image" at bounding box center [940, 230] width 8 height 15
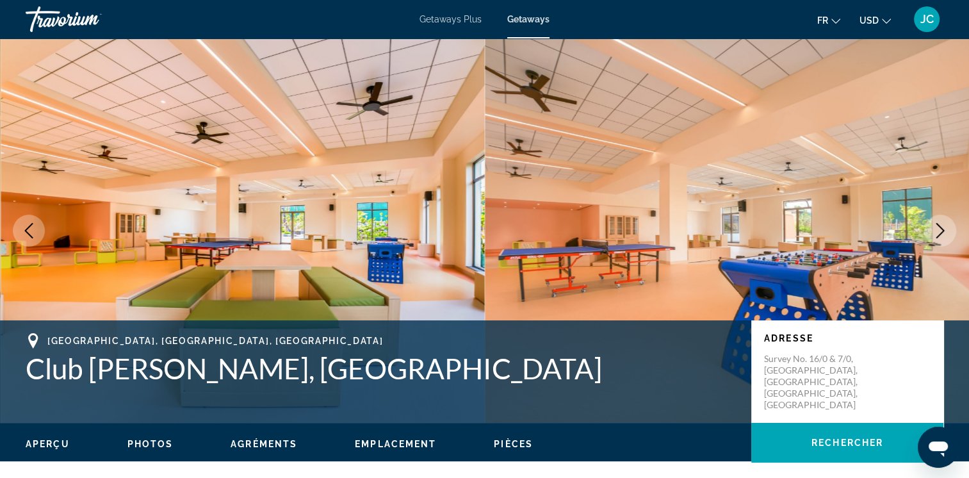
click at [940, 229] on icon "Next image" at bounding box center [940, 230] width 8 height 15
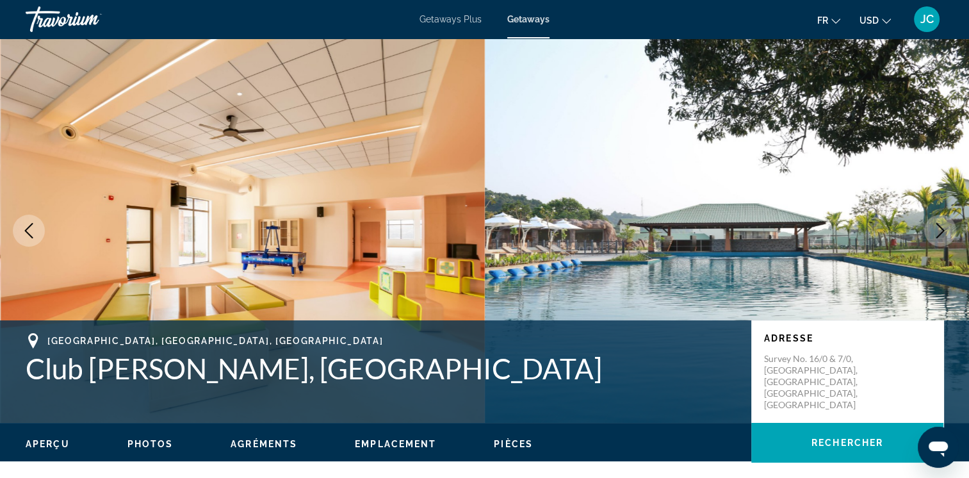
click at [940, 229] on icon "Next image" at bounding box center [940, 230] width 8 height 15
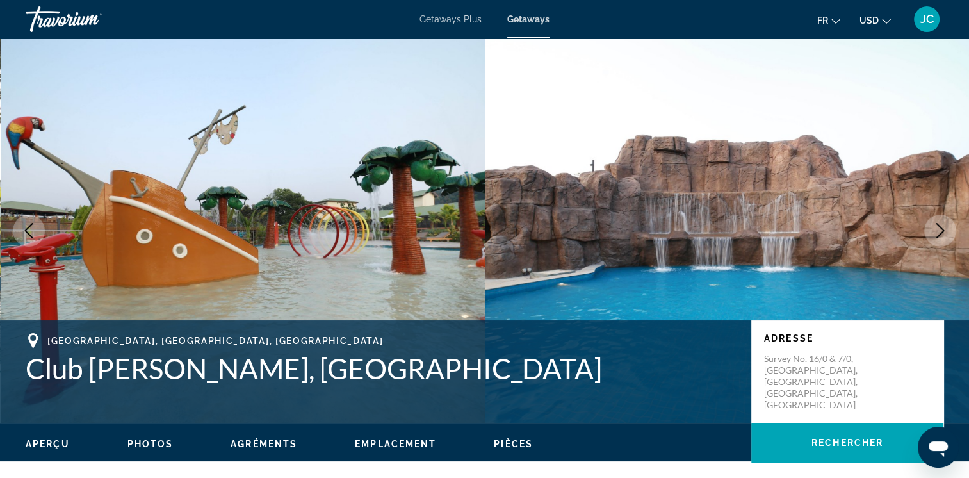
click at [940, 229] on icon "Next image" at bounding box center [940, 230] width 8 height 15
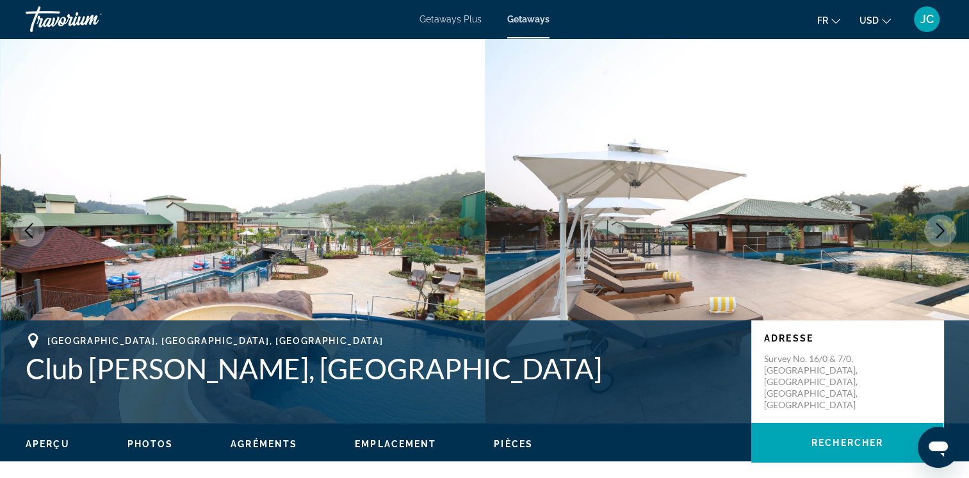
click at [940, 229] on icon "Next image" at bounding box center [940, 230] width 8 height 15
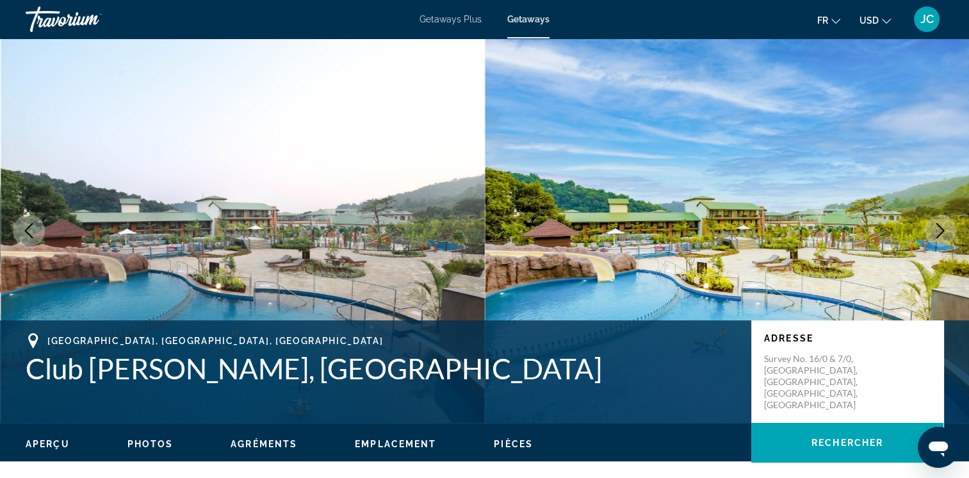
click at [940, 229] on icon "Next image" at bounding box center [940, 230] width 8 height 15
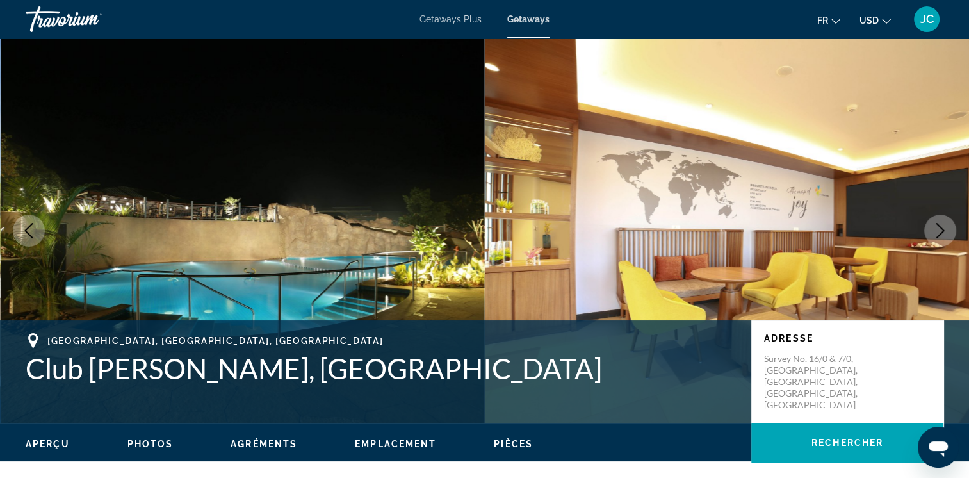
click at [940, 229] on icon "Next image" at bounding box center [940, 230] width 8 height 15
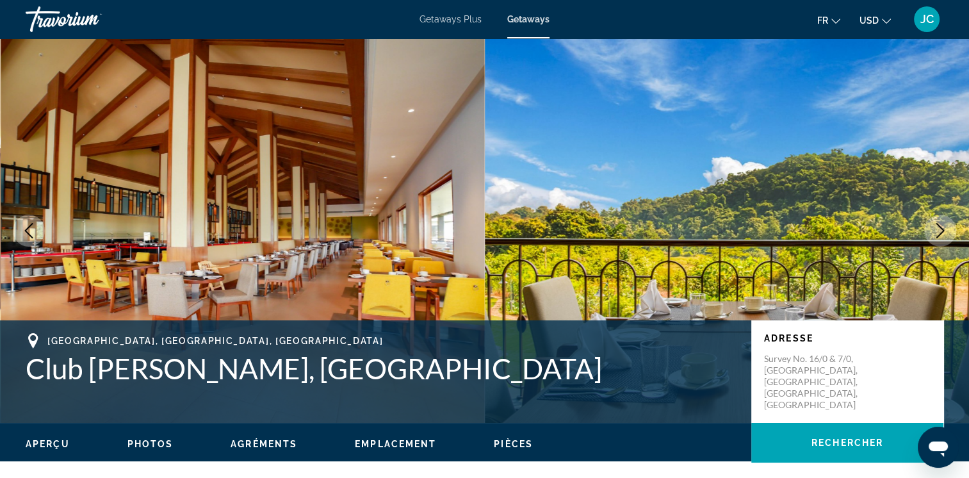
click at [940, 229] on icon "Next image" at bounding box center [940, 230] width 8 height 15
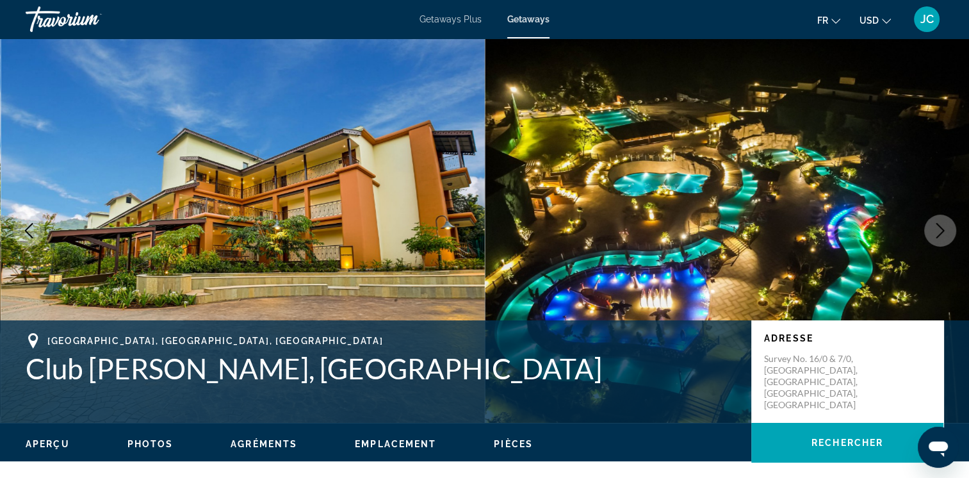
click at [940, 229] on icon "Next image" at bounding box center [940, 230] width 8 height 15
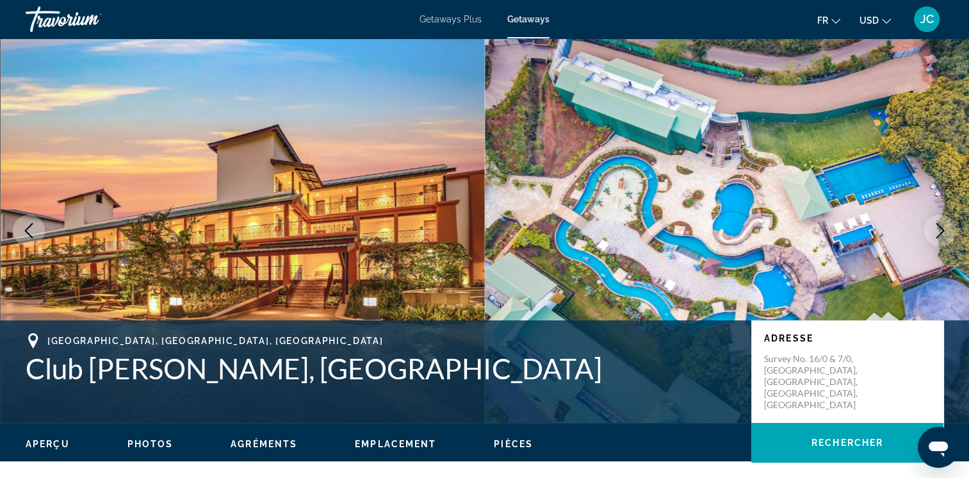
click at [940, 229] on icon "Next image" at bounding box center [940, 230] width 8 height 15
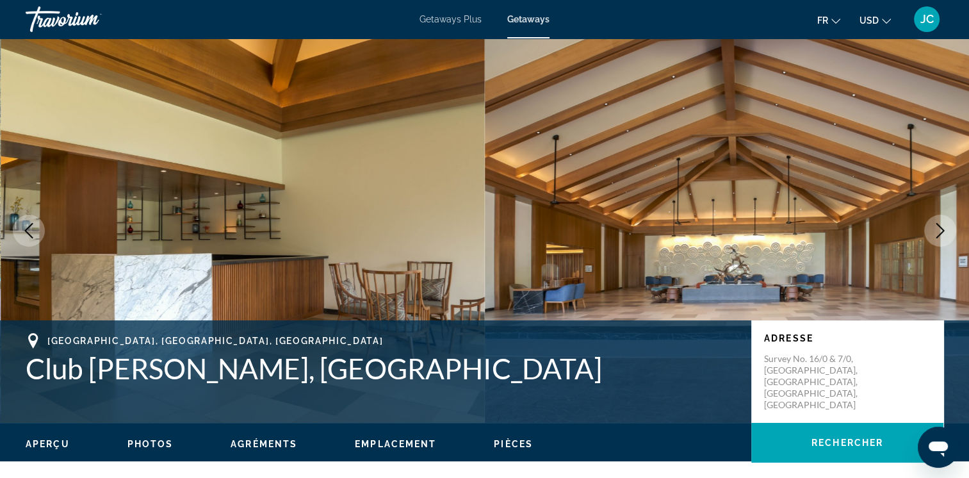
click at [940, 229] on icon "Next image" at bounding box center [940, 230] width 8 height 15
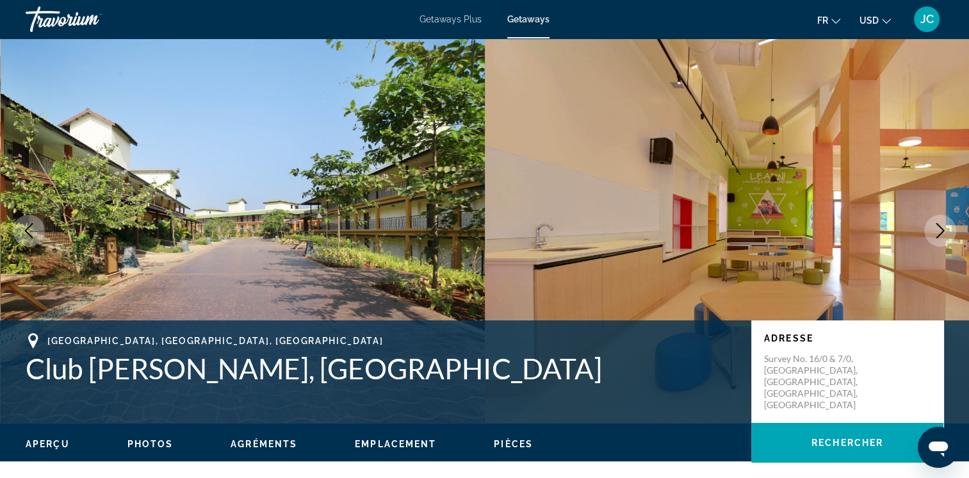
click at [939, 231] on icon "Next image" at bounding box center [939, 230] width 15 height 15
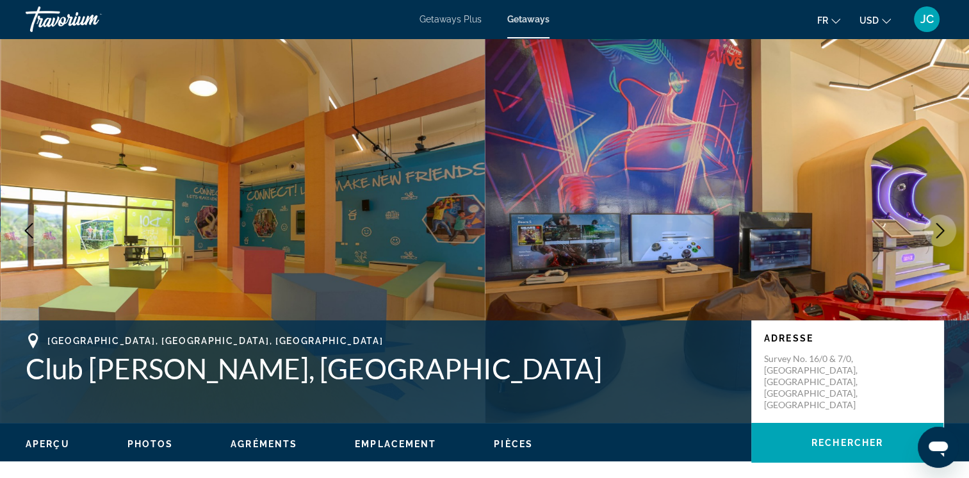
click at [939, 231] on icon "Next image" at bounding box center [939, 230] width 15 height 15
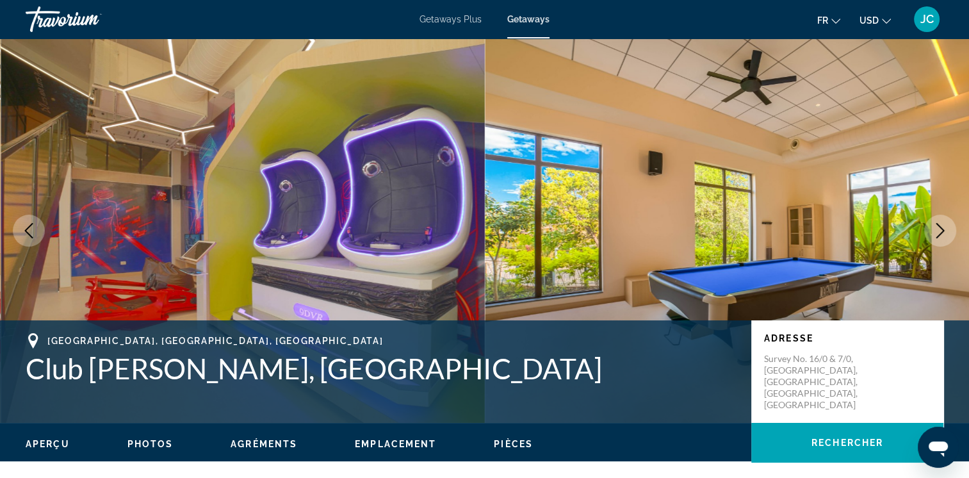
click at [939, 231] on icon "Next image" at bounding box center [939, 230] width 15 height 15
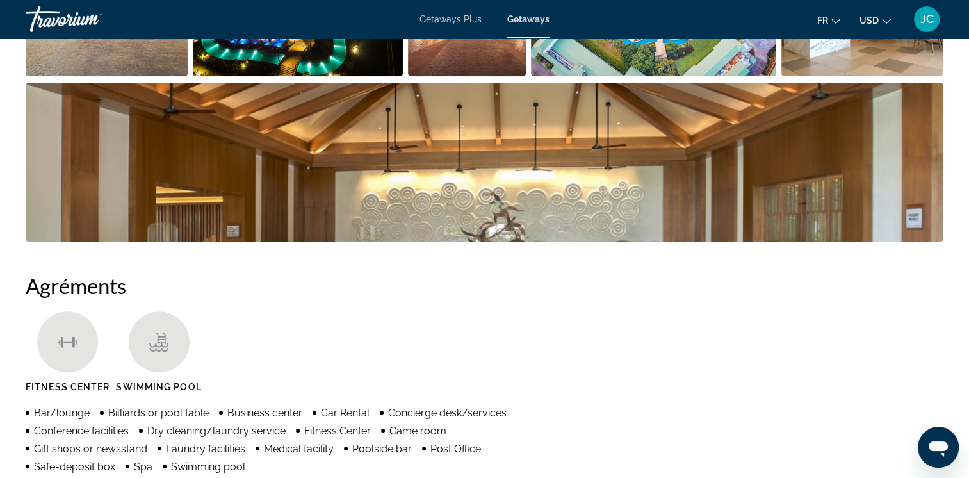
scroll to position [243, 0]
